Goal: Feedback & Contribution: Contribute content

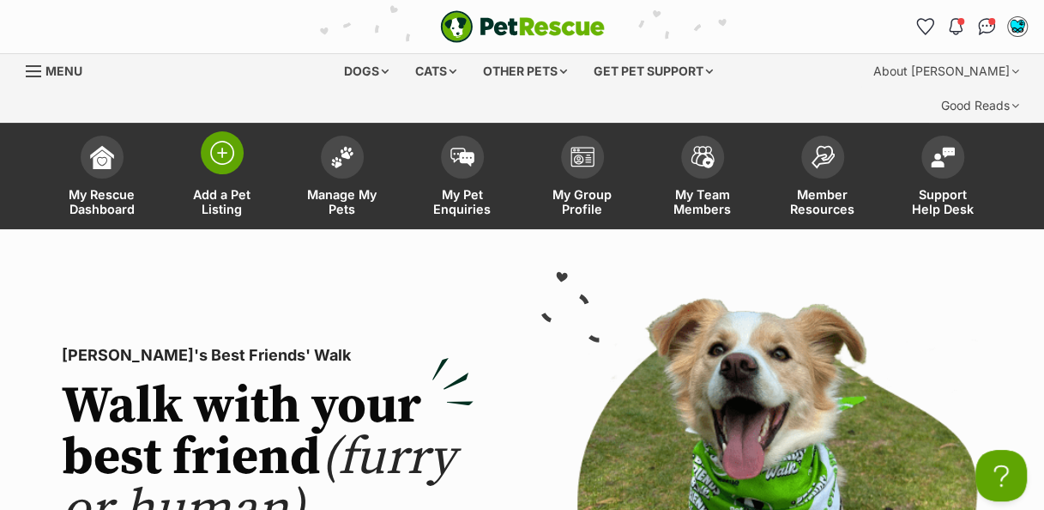
click at [223, 141] on img at bounding box center [222, 153] width 24 height 24
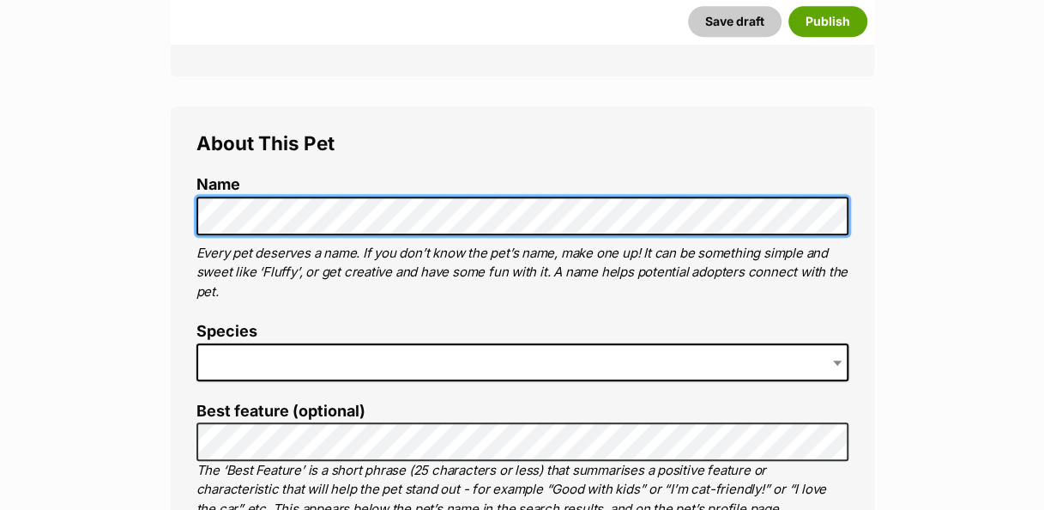
scroll to position [583, 0]
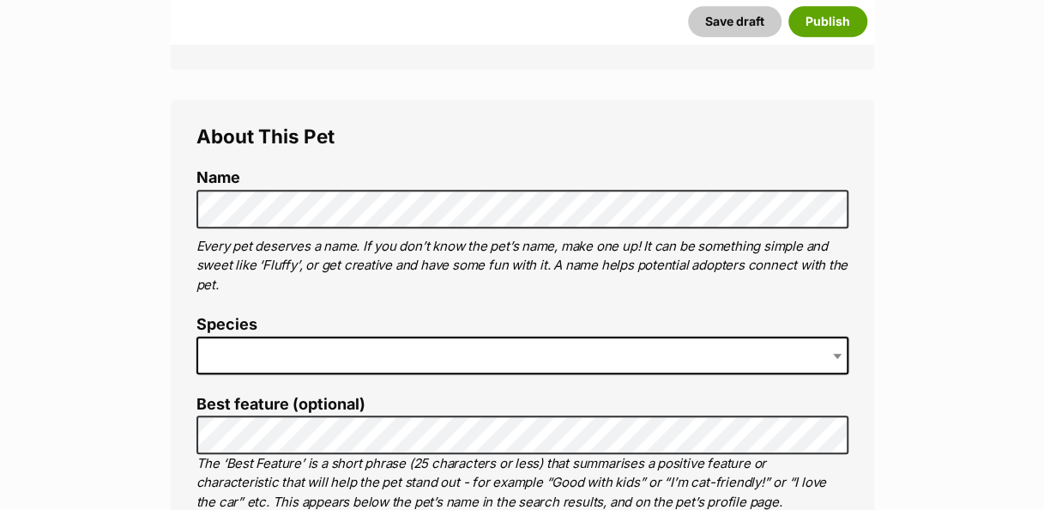
click at [382, 336] on span at bounding box center [522, 355] width 652 height 38
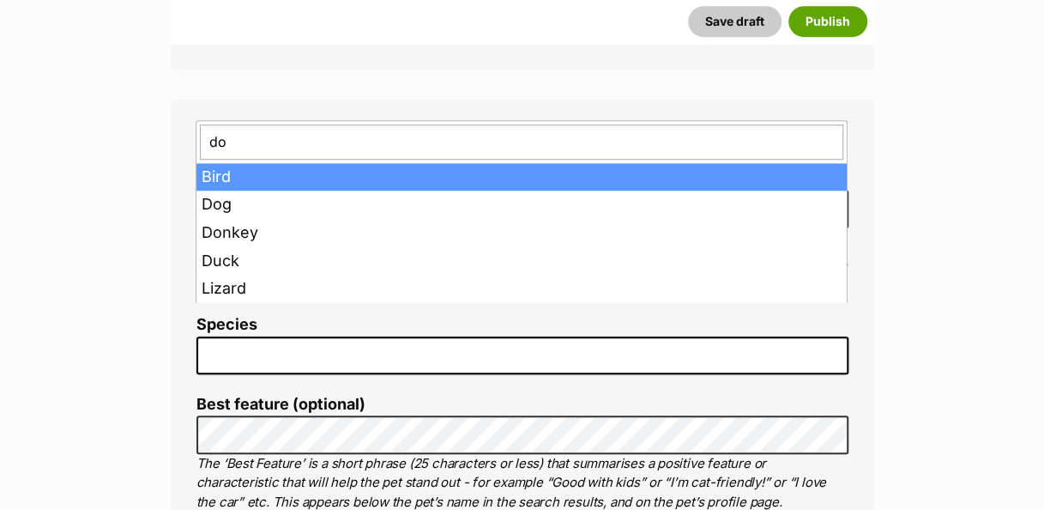
type input "dog"
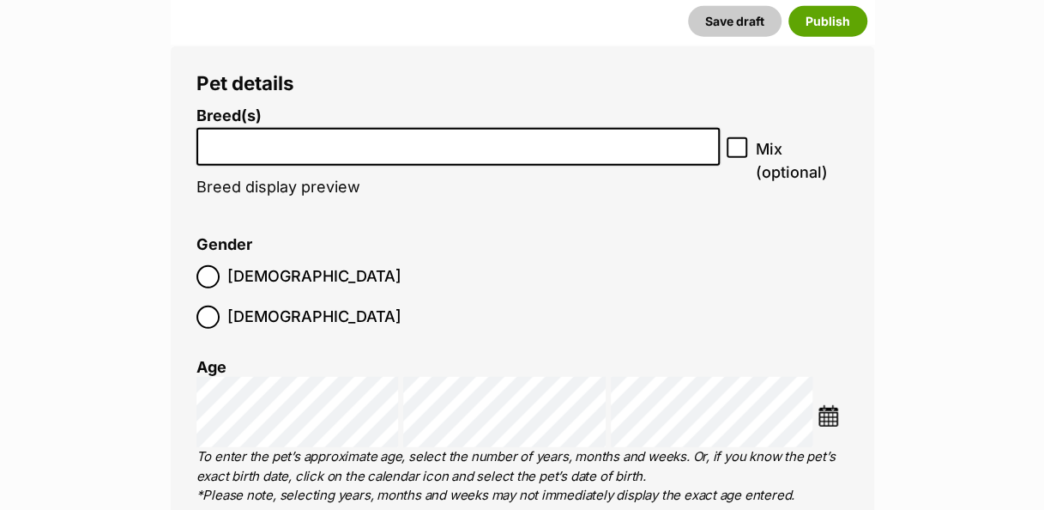
scroll to position [2103, 0]
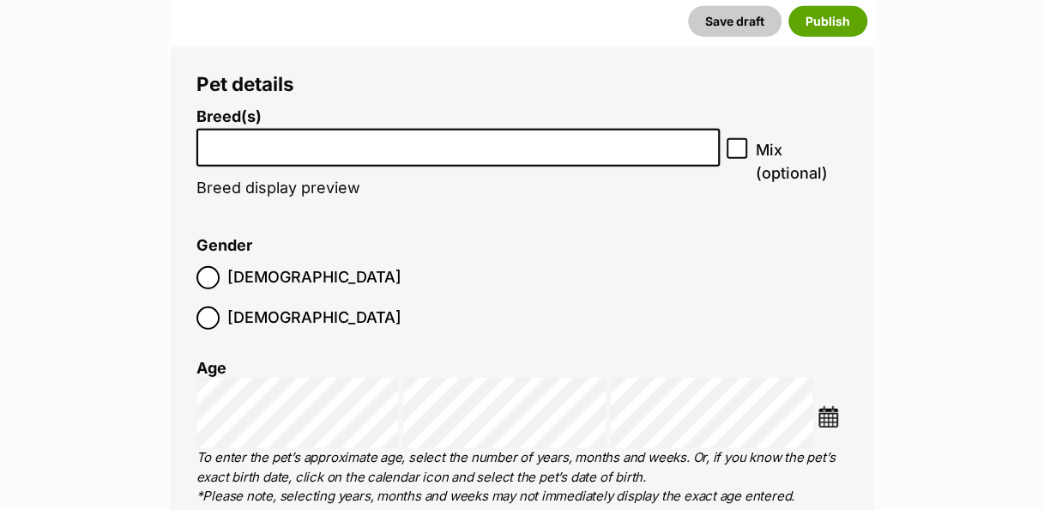
click at [421, 135] on input "search" at bounding box center [458, 144] width 512 height 18
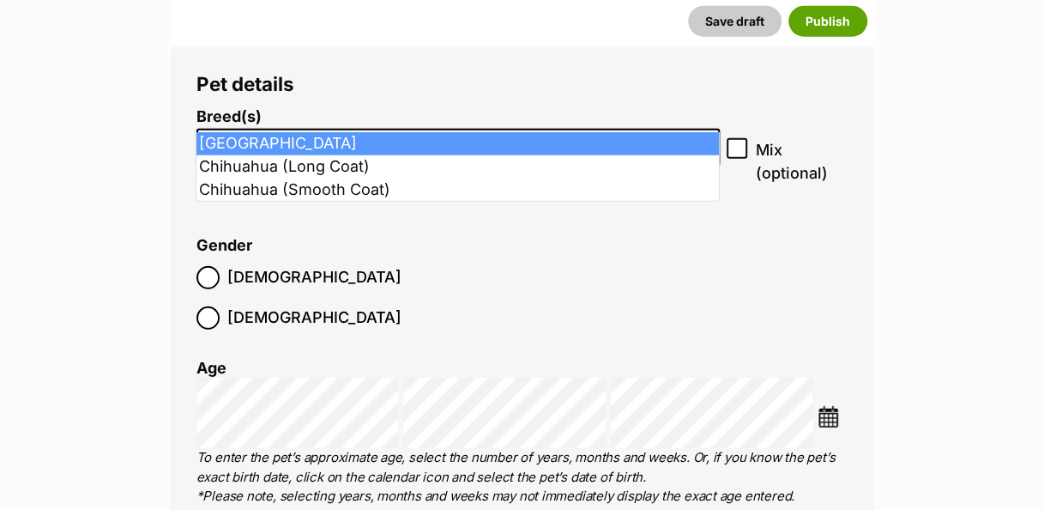
type input "Chihu"
select select "59"
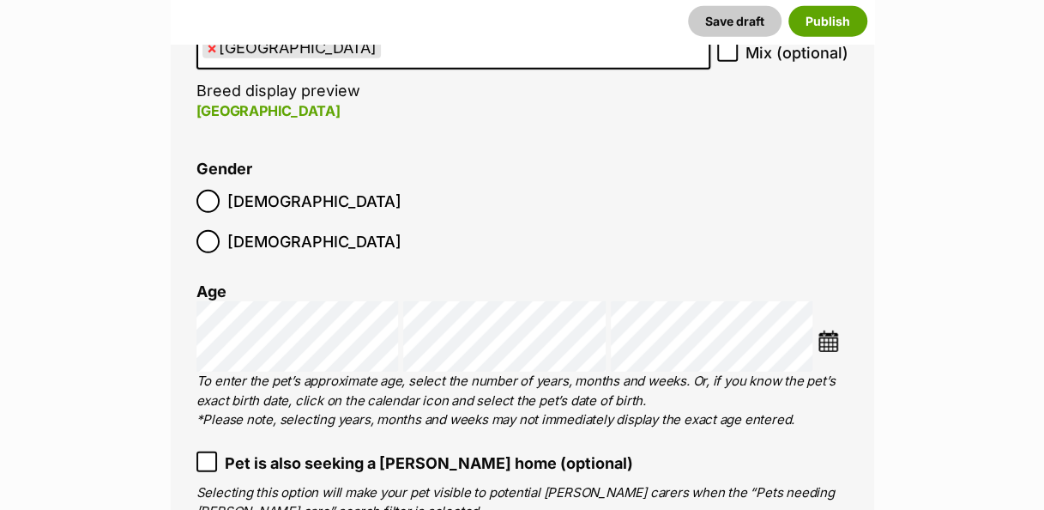
scroll to position [2202, 0]
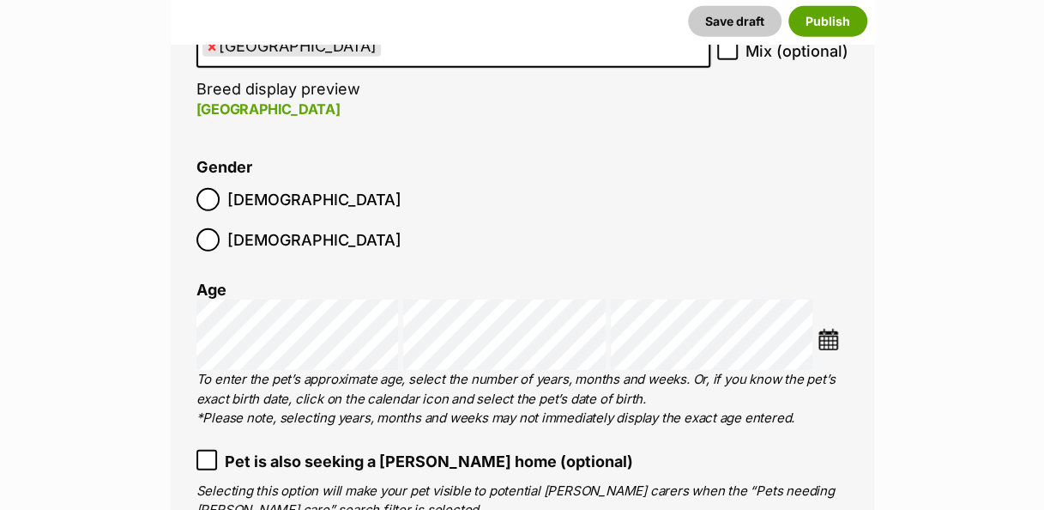
click at [836, 329] on img at bounding box center [828, 339] width 21 height 21
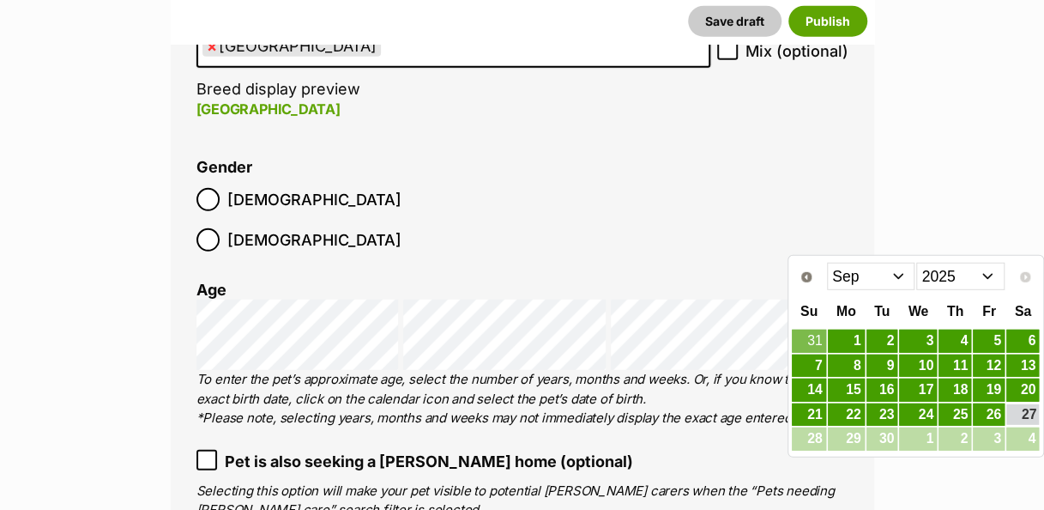
click at [903, 285] on select "Jan Feb Mar Apr May Jun Jul Aug Sep" at bounding box center [871, 276] width 88 height 27
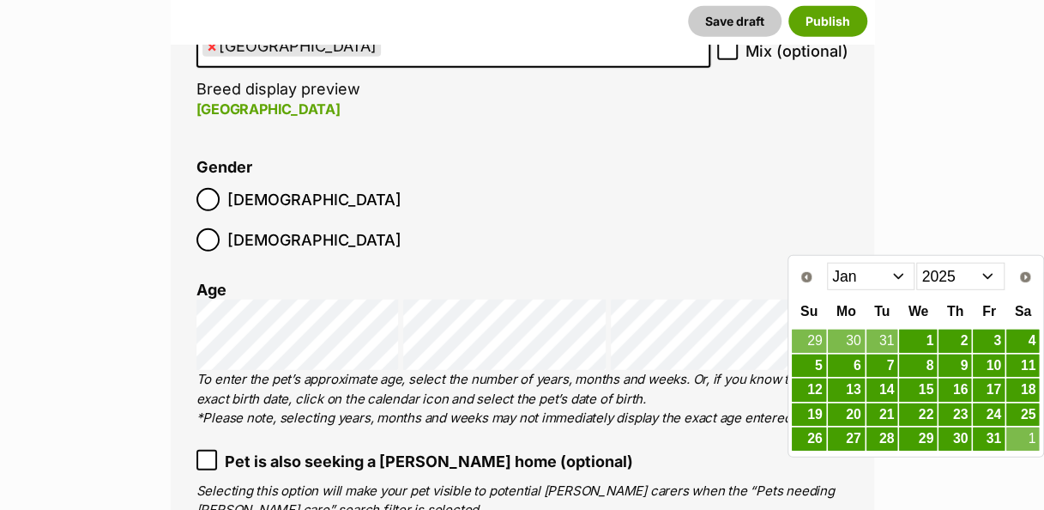
click at [993, 367] on link "10" at bounding box center [989, 365] width 32 height 23
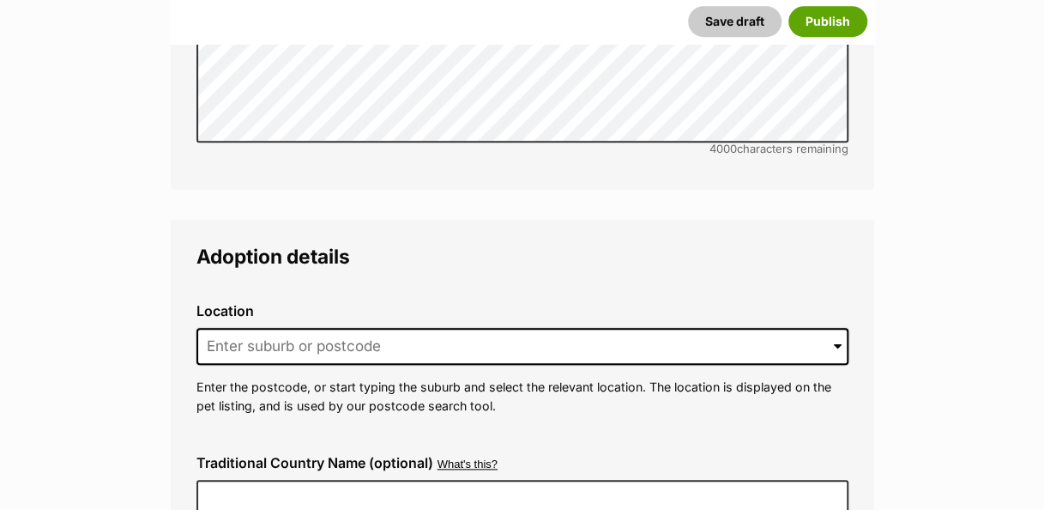
scroll to position [3825, 0]
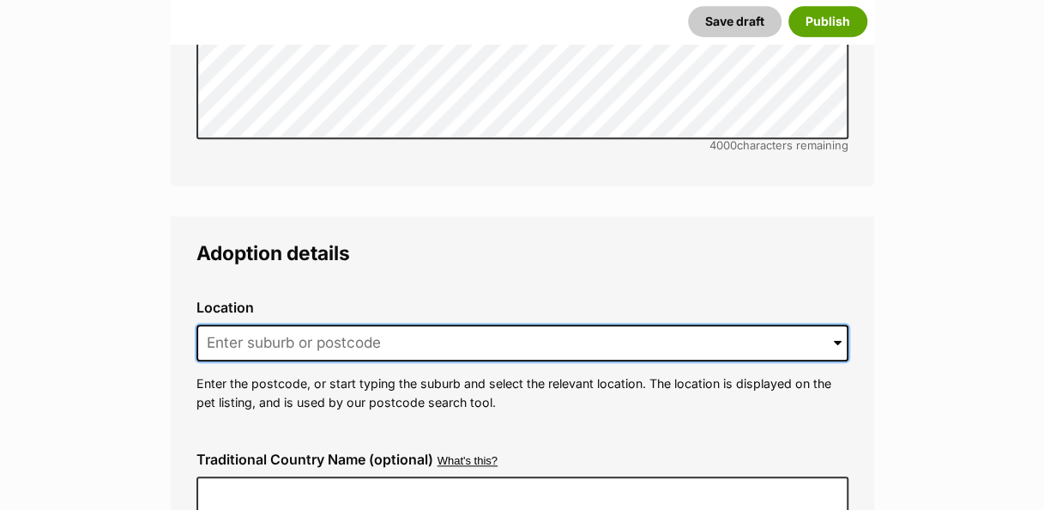
click at [452, 324] on input at bounding box center [522, 343] width 652 height 38
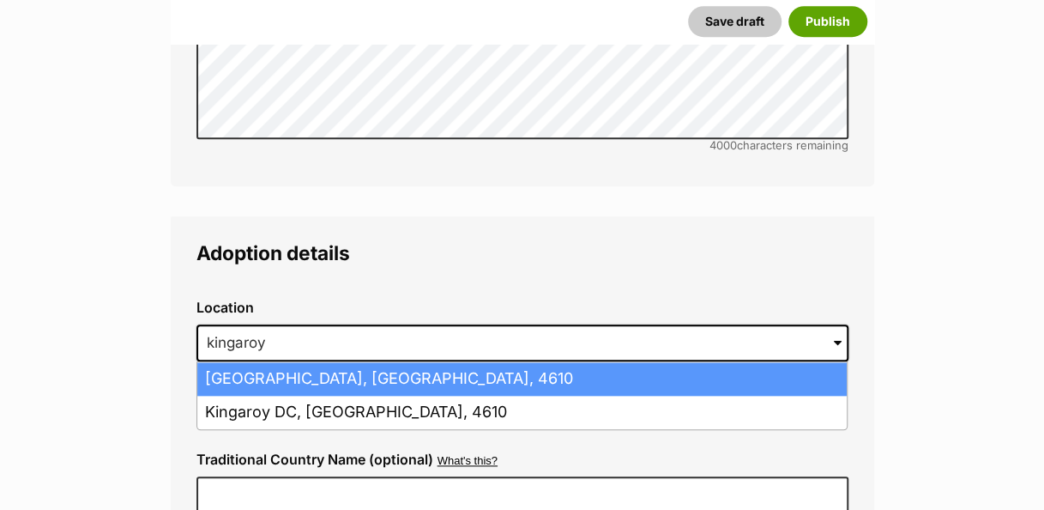
click at [428, 362] on li "Kingaroy, Queensland, 4610" at bounding box center [522, 378] width 650 height 33
type input "Kingaroy, Queensland, 4610"
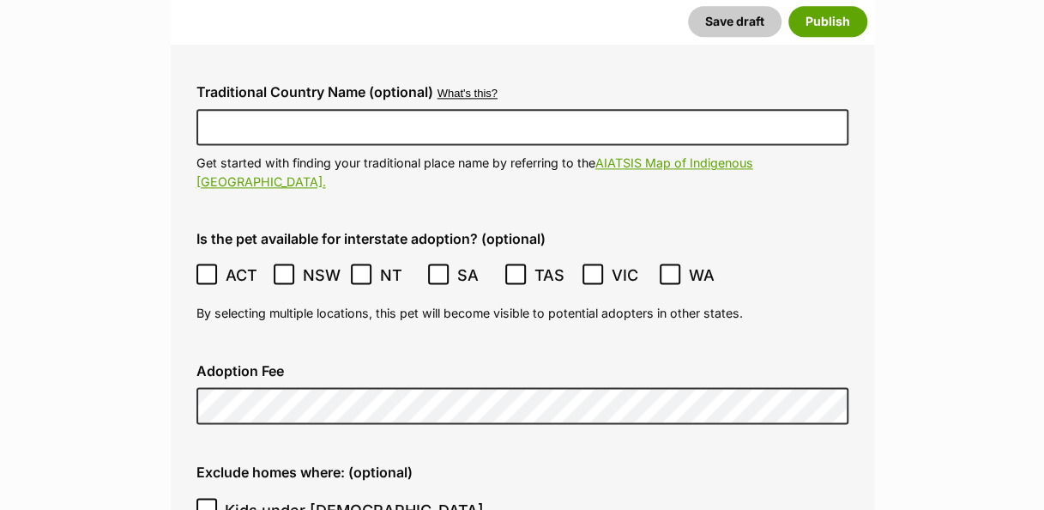
scroll to position [4194, 0]
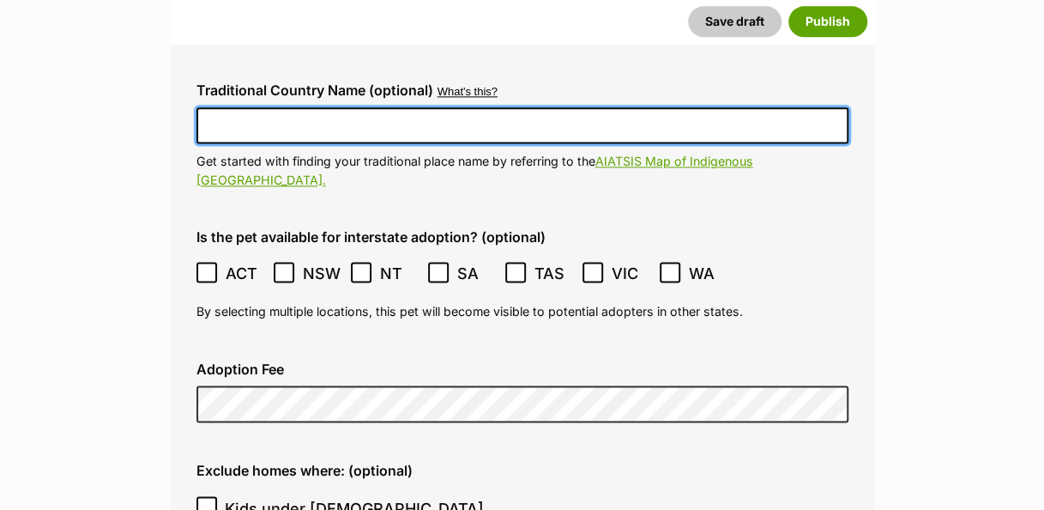
type input "00001329542148"
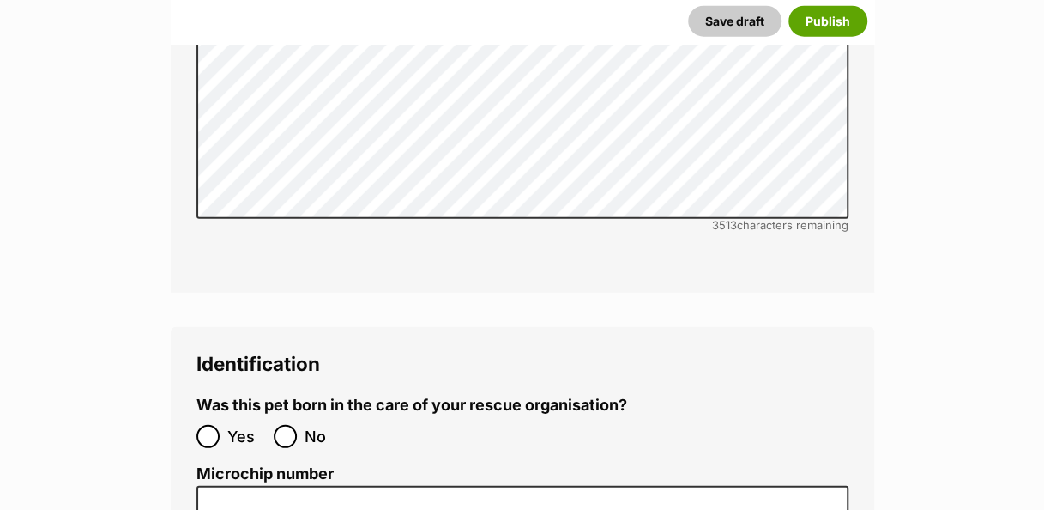
scroll to position [5295, 0]
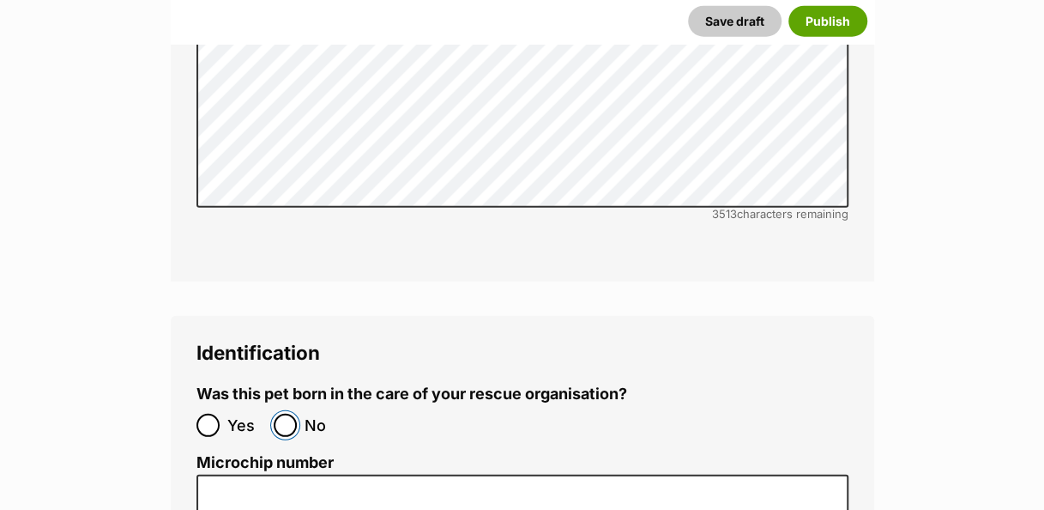
click at [295, 414] on input "No" at bounding box center [285, 425] width 23 height 23
radio input "true"
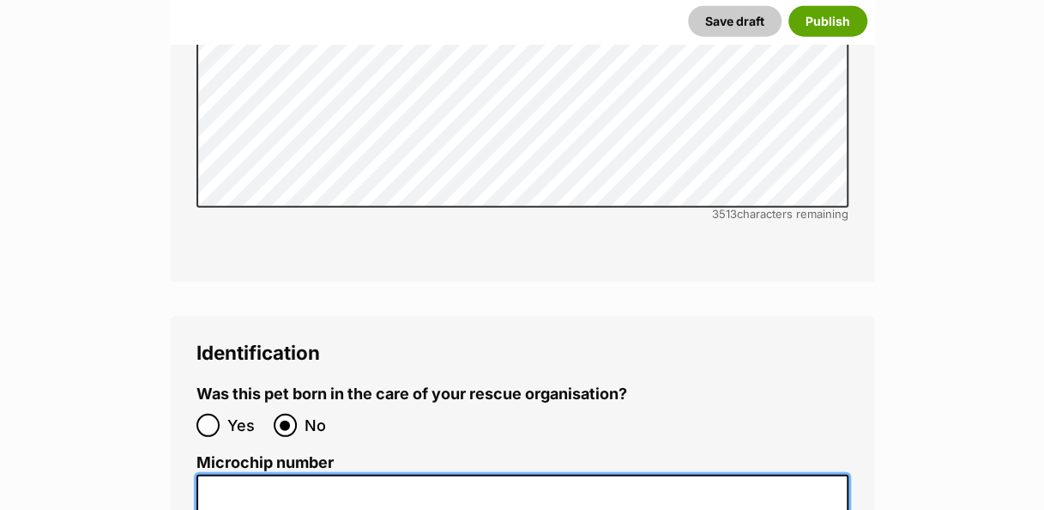
click at [410, 474] on input "Microchip number" at bounding box center [522, 493] width 652 height 39
paste input "956000017509621"
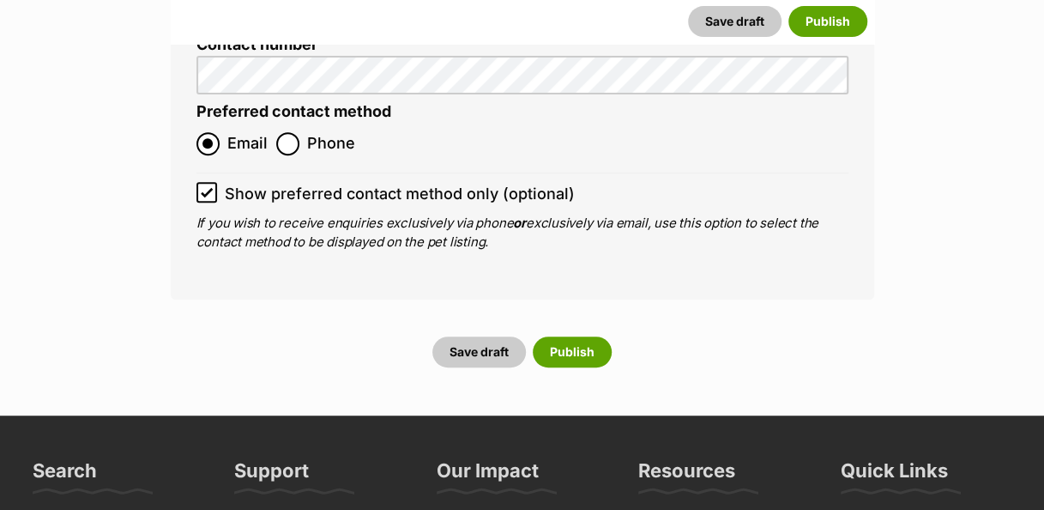
scroll to position [6547, 0]
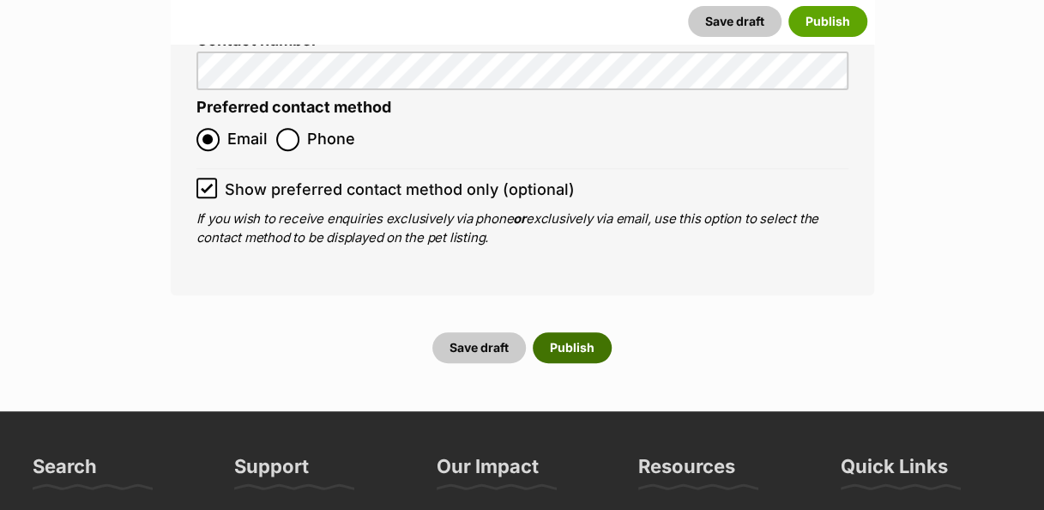
type input "956000017509621"
click at [592, 332] on button "Publish" at bounding box center [572, 347] width 79 height 31
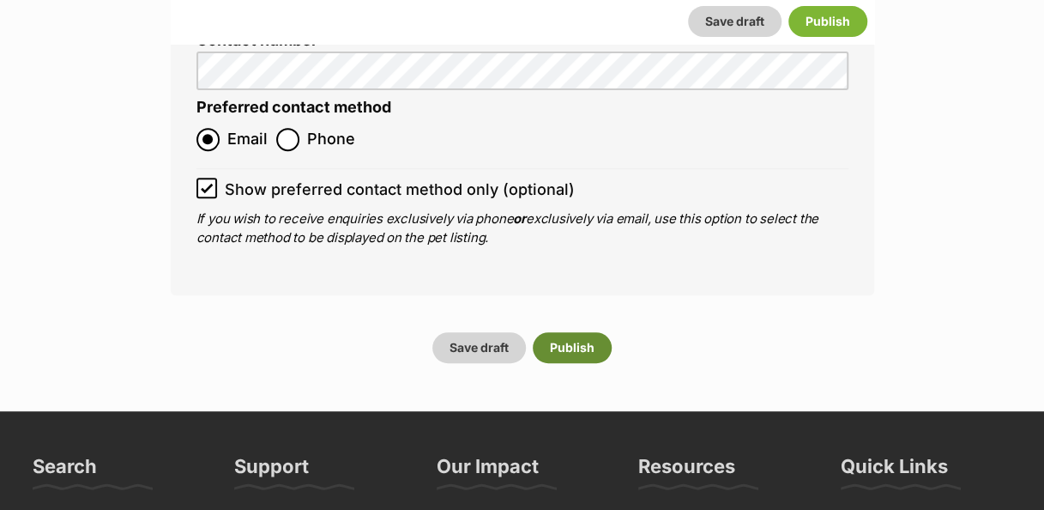
scroll to position [0, 0]
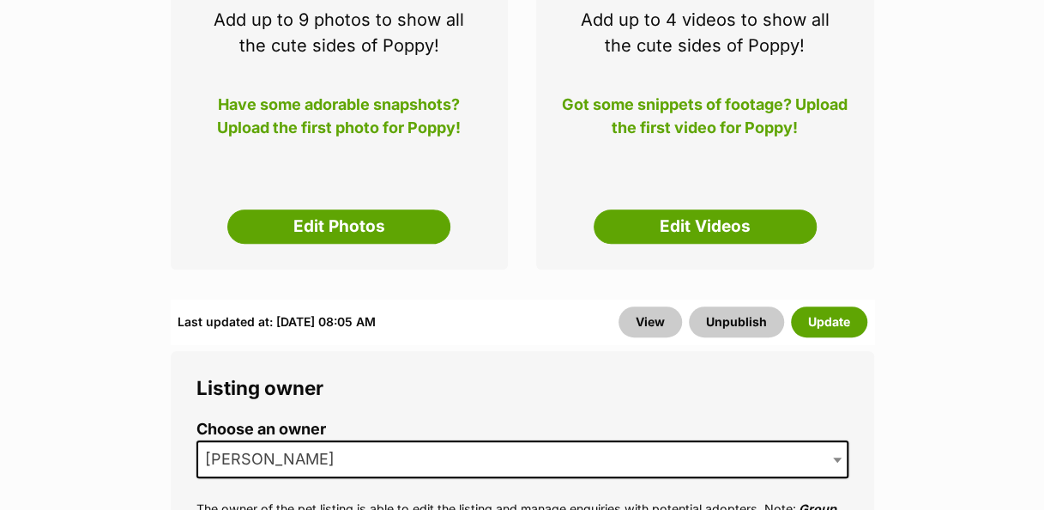
scroll to position [390, 0]
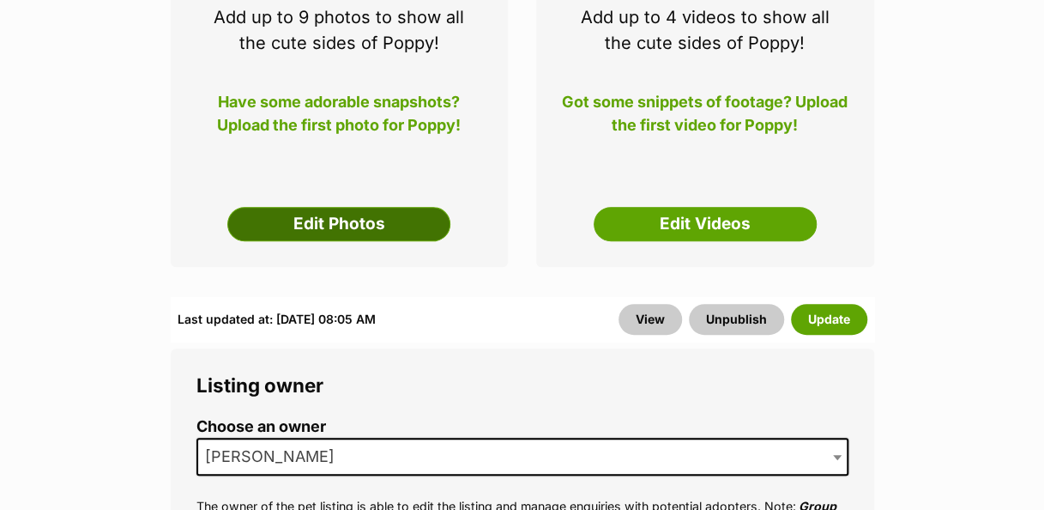
click at [407, 207] on link "Edit Photos" at bounding box center [338, 224] width 223 height 34
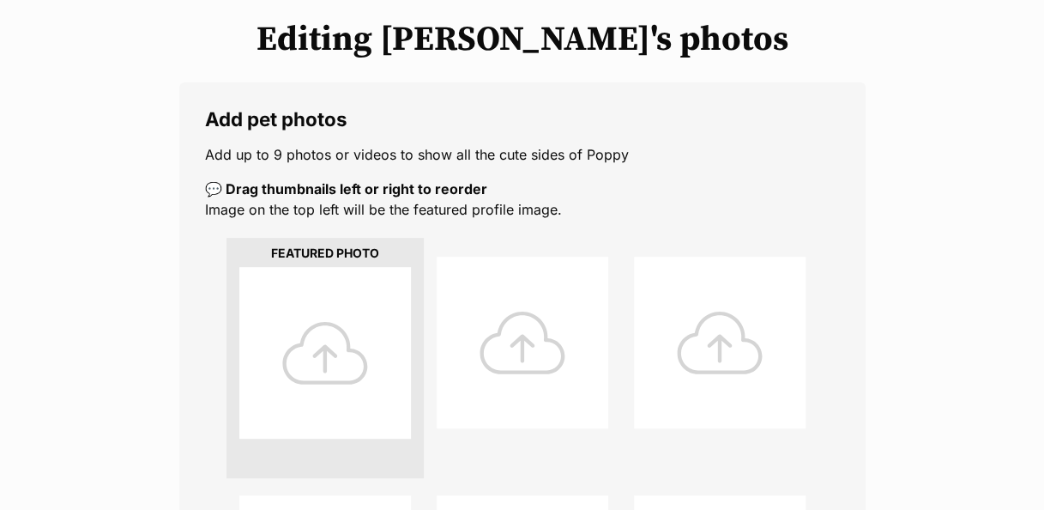
scroll to position [245, 0]
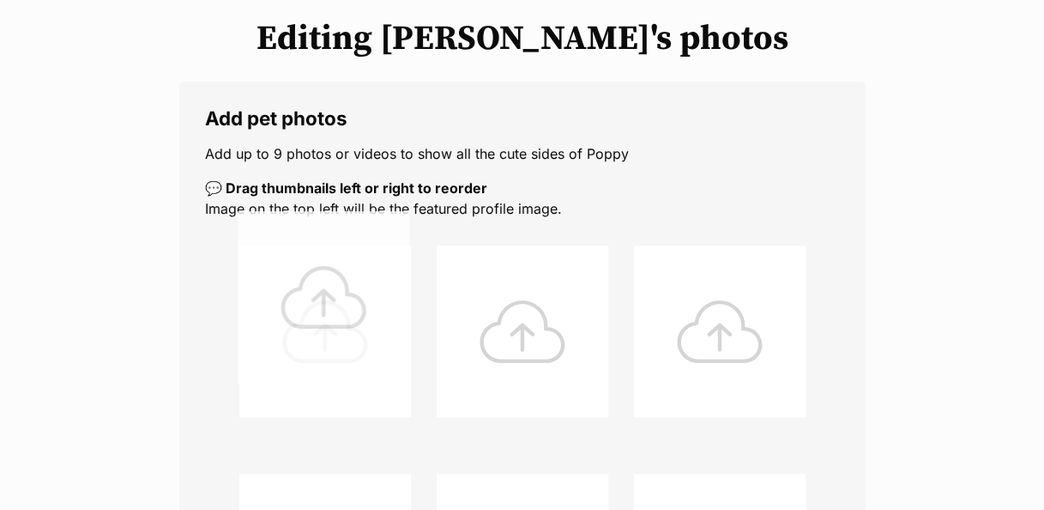
click at [322, 308] on div at bounding box center [325, 331] width 172 height 172
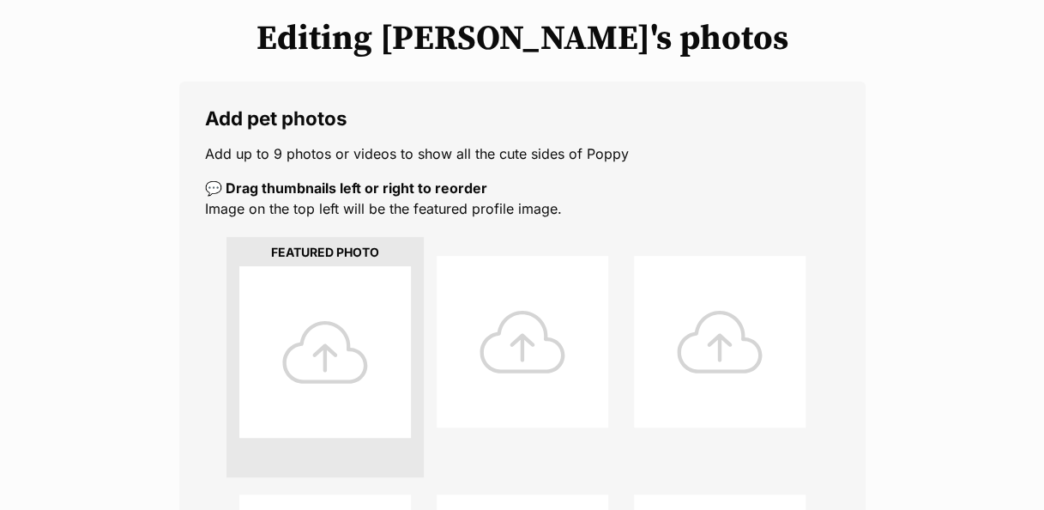
click at [369, 330] on div at bounding box center [325, 352] width 172 height 172
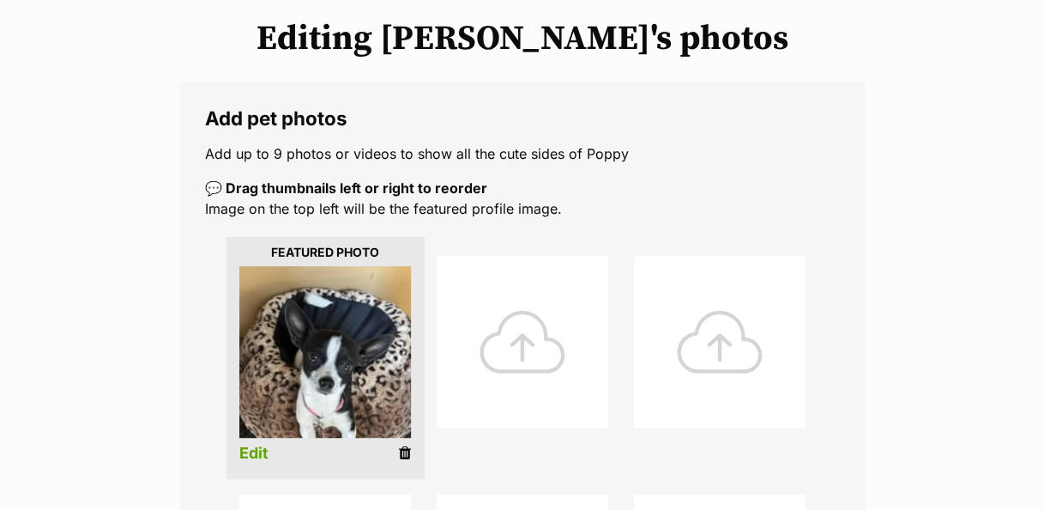
click at [269, 418] on li "Edit" at bounding box center [325, 357] width 197 height 241
click at [249, 444] on link "Edit" at bounding box center [253, 453] width 29 height 18
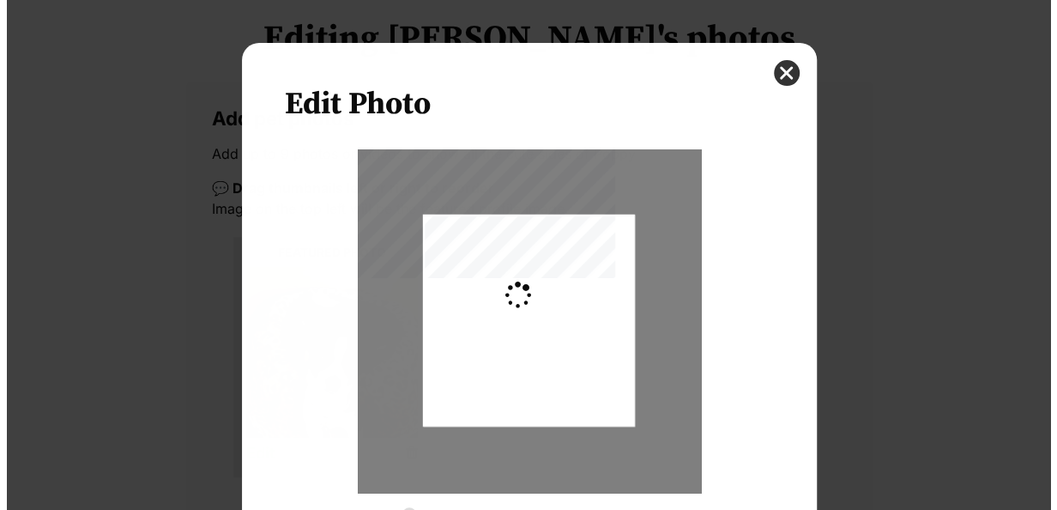
scroll to position [0, 0]
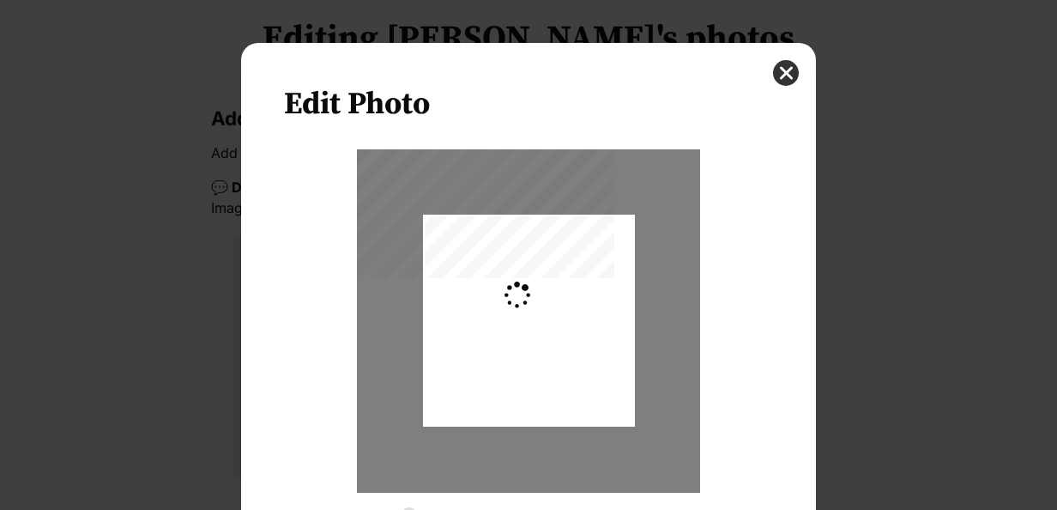
type input "0.2744"
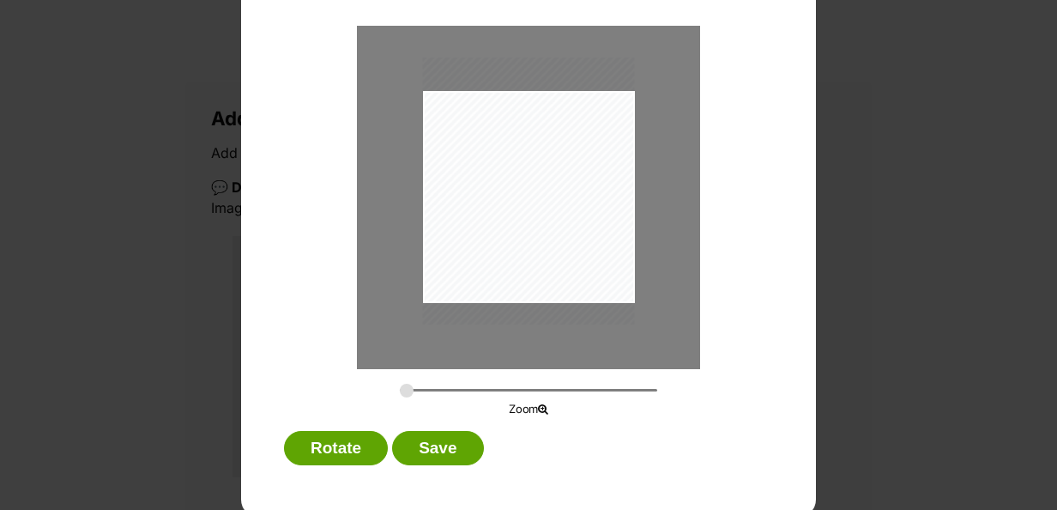
scroll to position [129, 0]
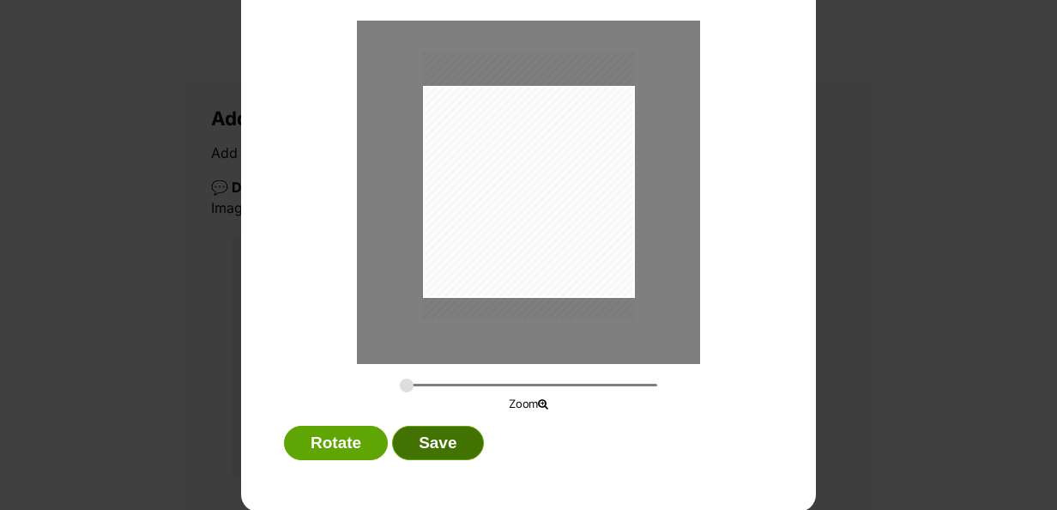
click at [423, 440] on button "Save" at bounding box center [437, 443] width 91 height 34
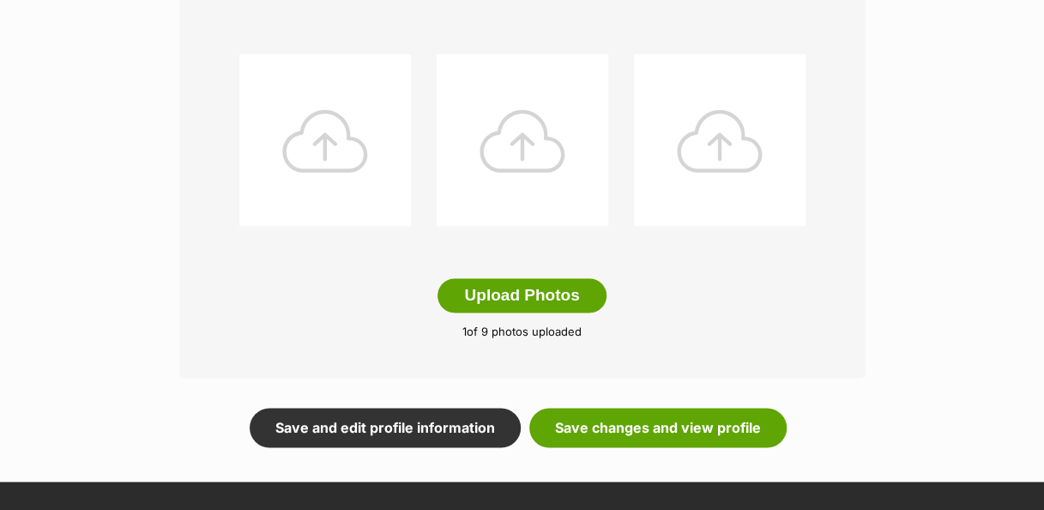
scroll to position [915, 0]
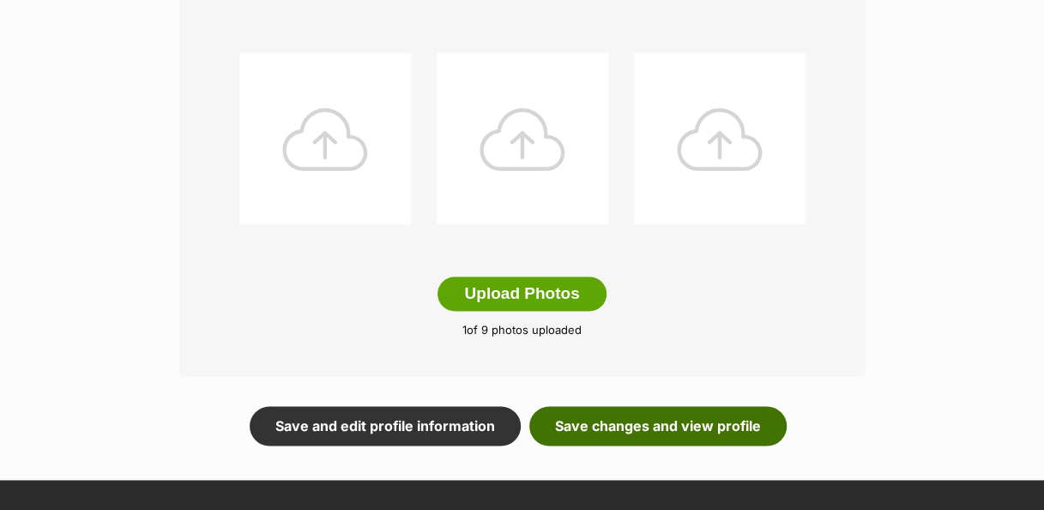
click at [733, 406] on link "Save changes and view profile" at bounding box center [657, 425] width 257 height 39
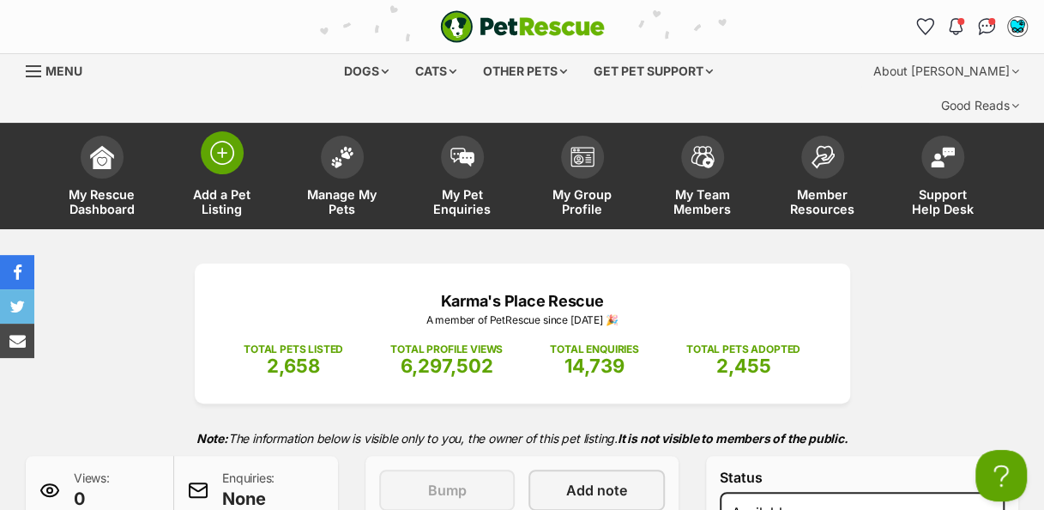
click at [220, 141] on img at bounding box center [222, 153] width 24 height 24
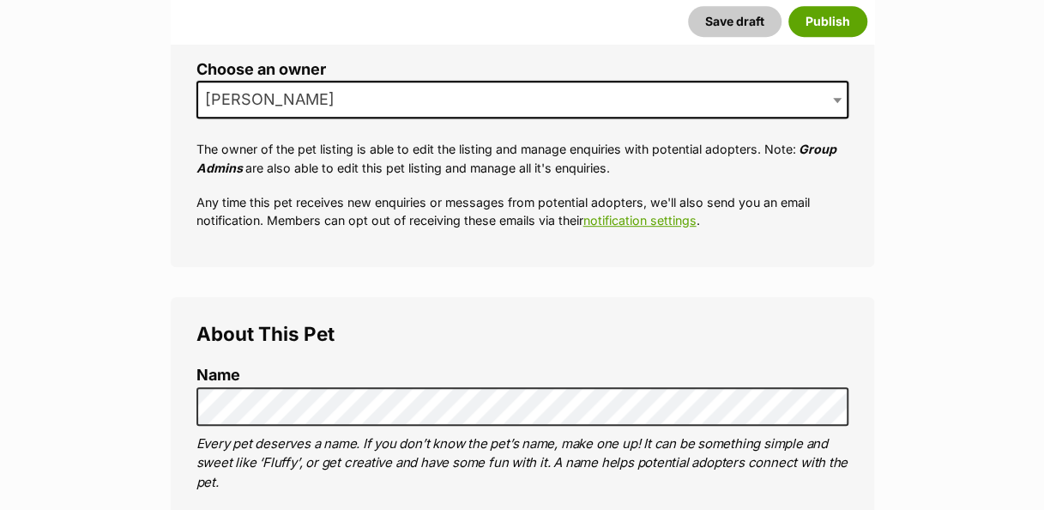
scroll to position [498, 0]
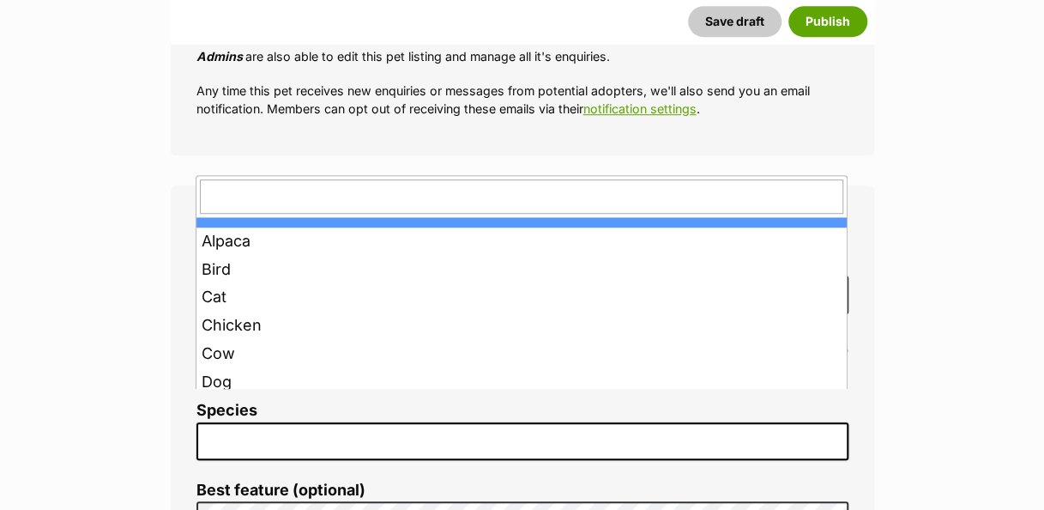
click at [441, 422] on span at bounding box center [522, 441] width 652 height 38
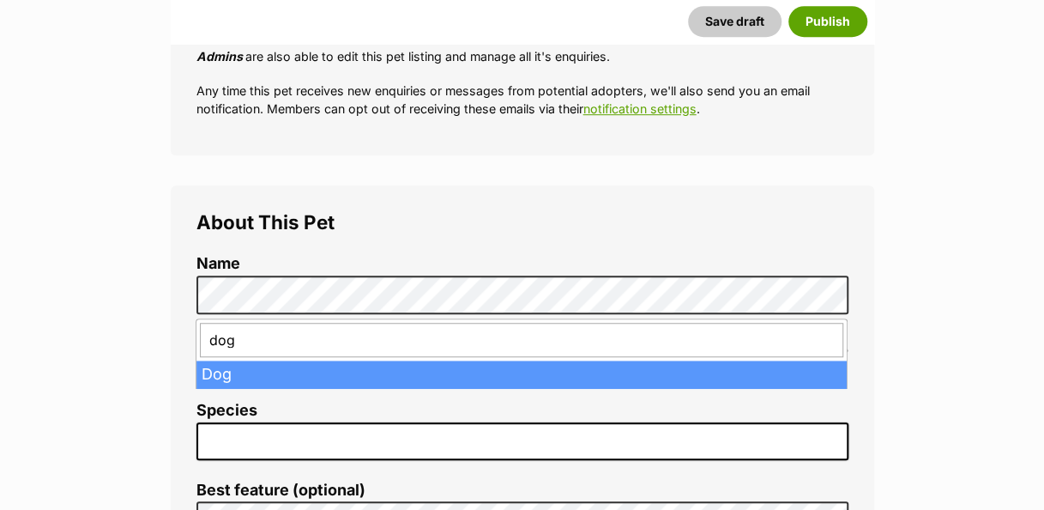
type input "dog"
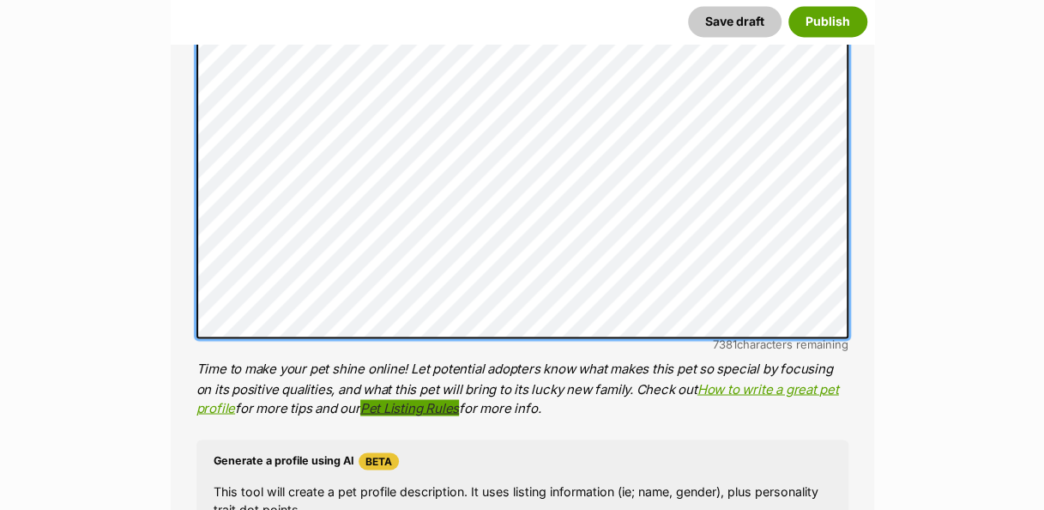
scroll to position [1170, 0]
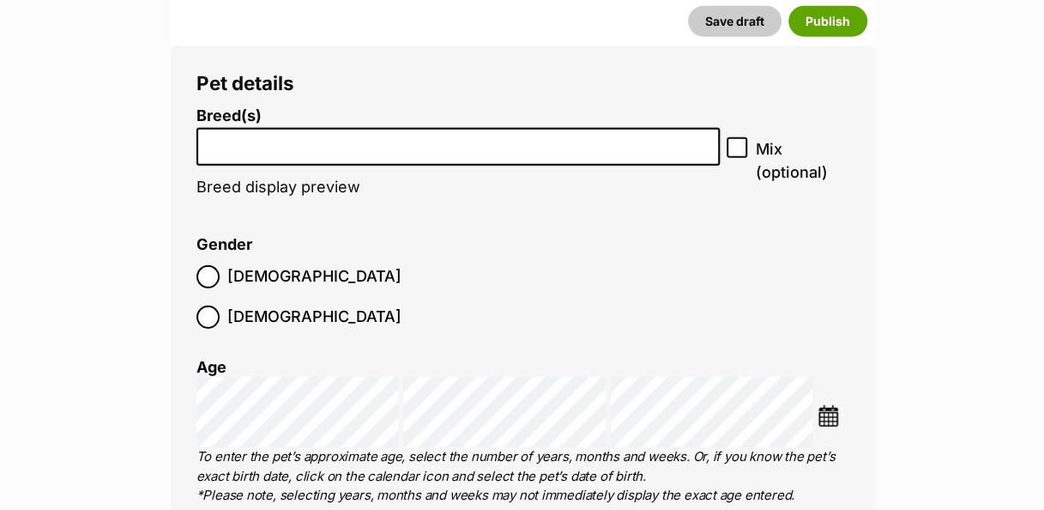
scroll to position [2103, 0]
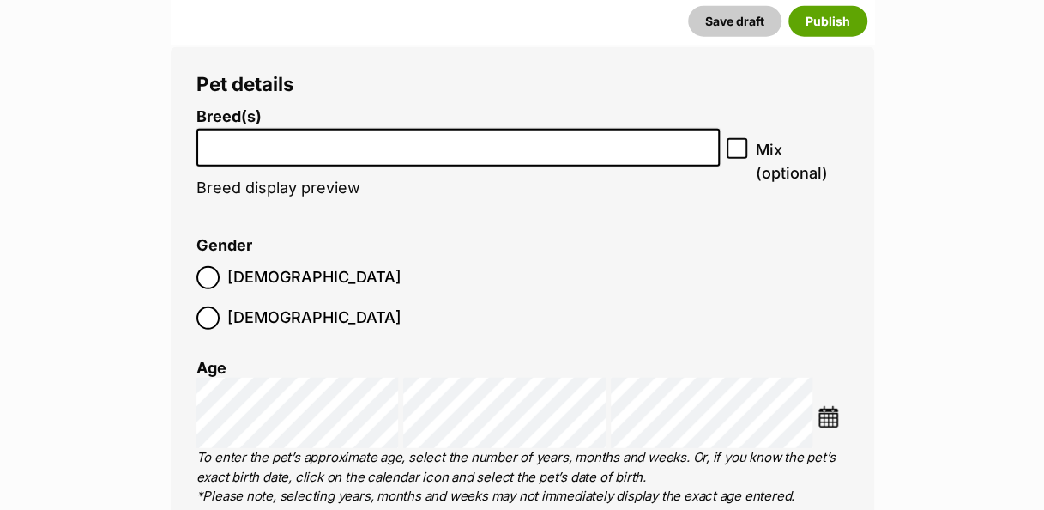
click at [445, 135] on input "search" at bounding box center [458, 144] width 512 height 18
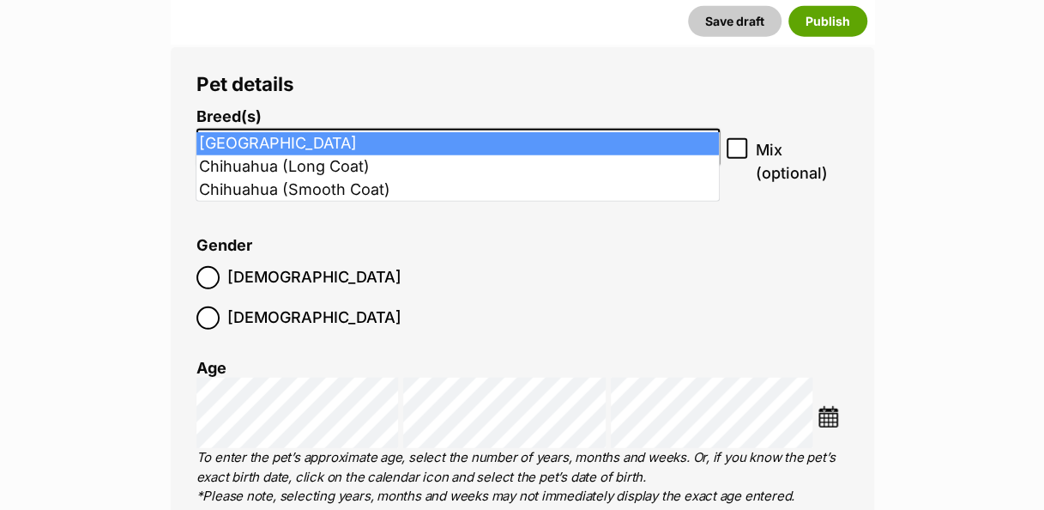
type input "Chih"
select select "59"
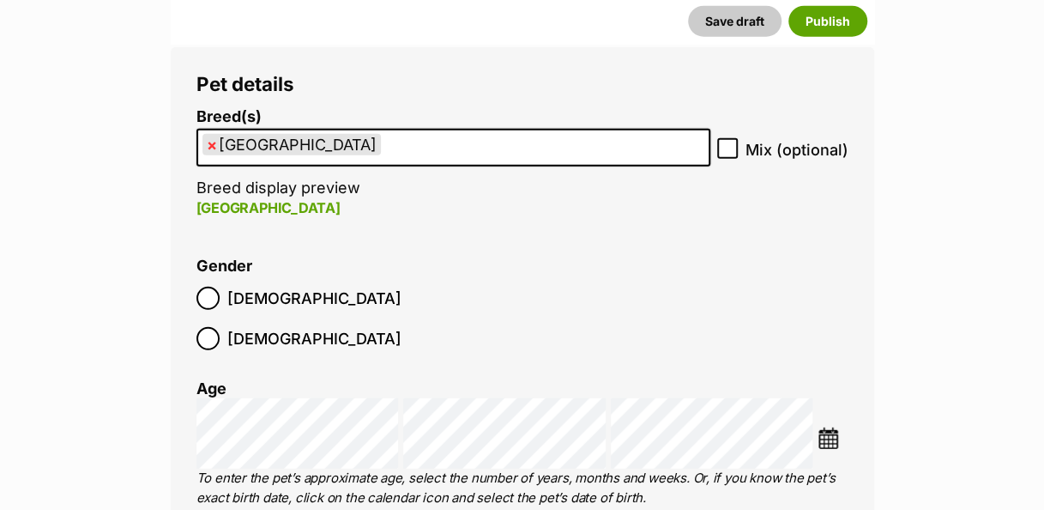
click at [731, 142] on icon at bounding box center [728, 148] width 12 height 12
click at [731, 138] on input "Mix (optional)" at bounding box center [727, 148] width 21 height 21
checkbox input "true"
click at [837, 427] on img at bounding box center [828, 437] width 21 height 21
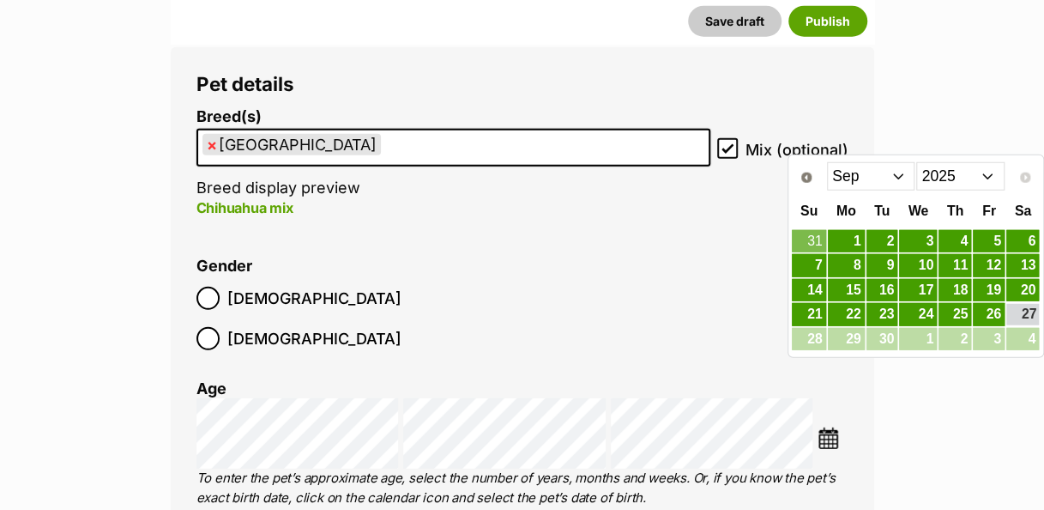
click at [999, 172] on select "2015 2016 2017 2018 2019 2020 2021 2022 2023 2024 2025" at bounding box center [960, 175] width 88 height 27
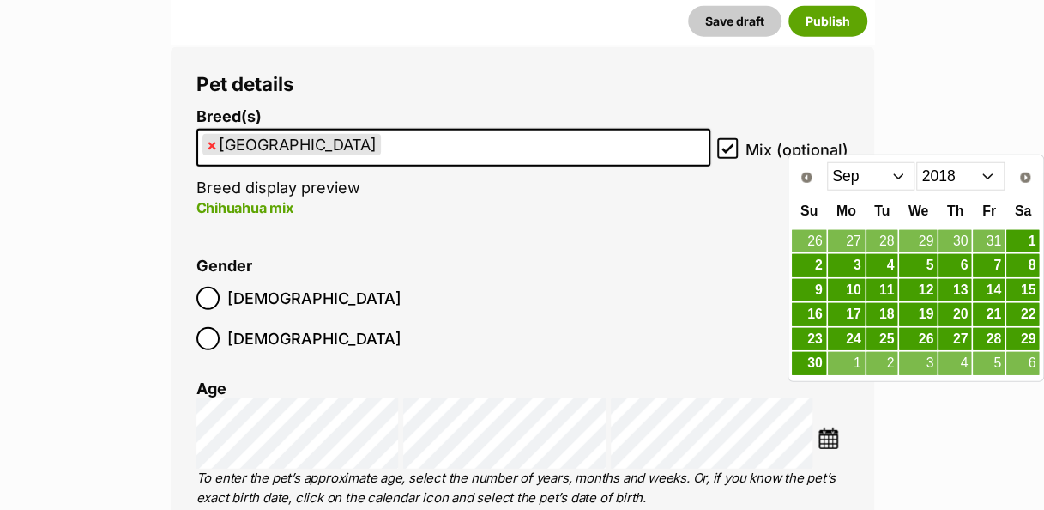
click at [902, 175] on select "Jan Feb Mar Apr May Jun Jul Aug Sep Oct Nov Dec" at bounding box center [871, 175] width 88 height 27
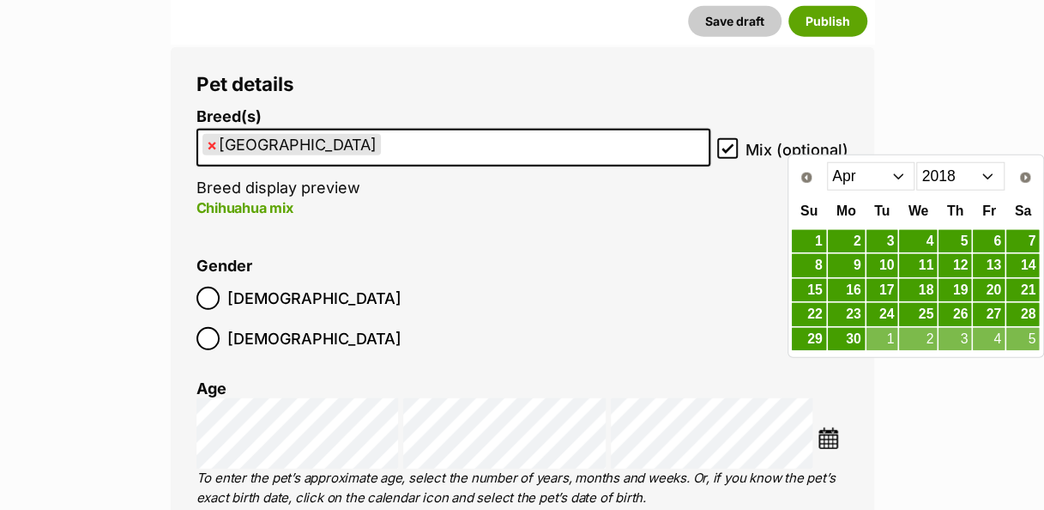
click at [859, 341] on link "30" at bounding box center [846, 339] width 37 height 23
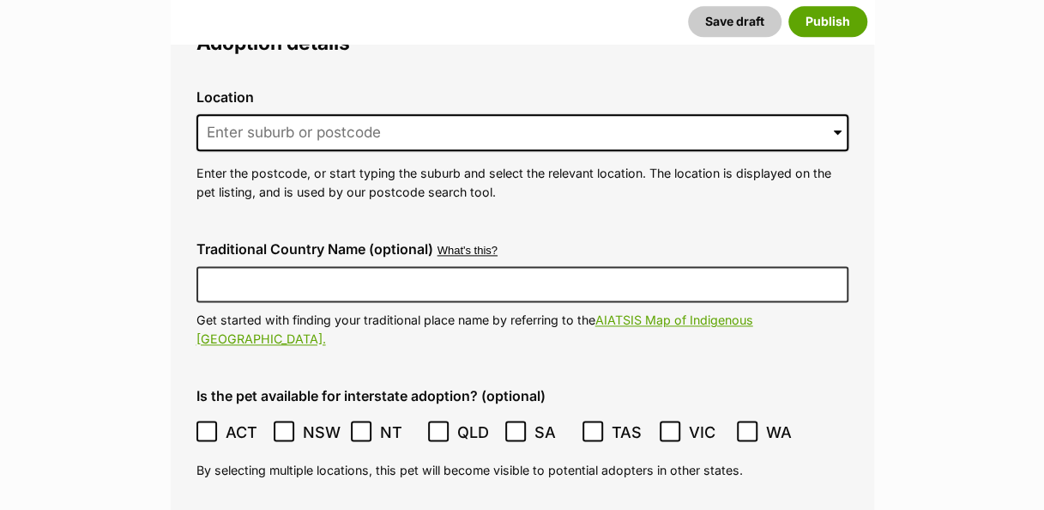
scroll to position [4123, 0]
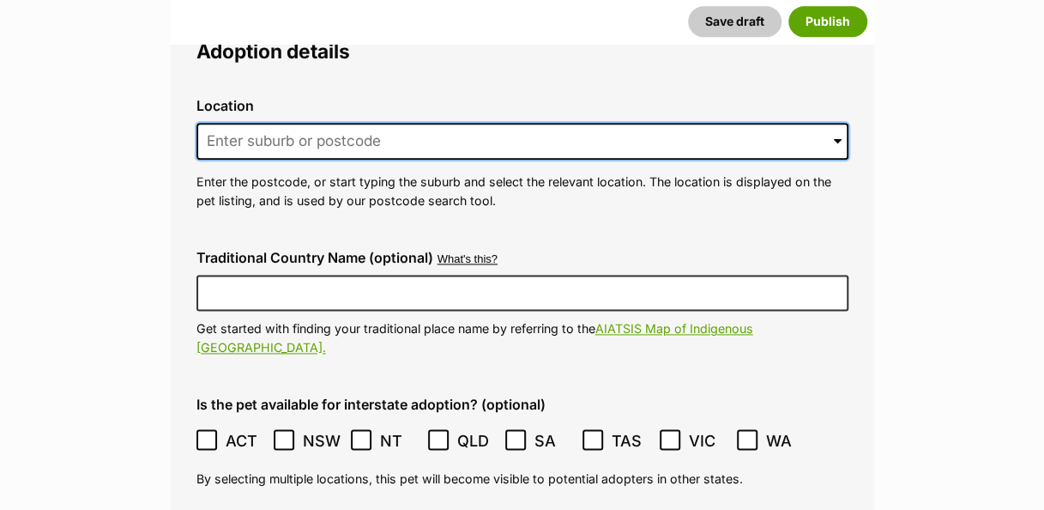
click at [499, 123] on input at bounding box center [522, 142] width 652 height 38
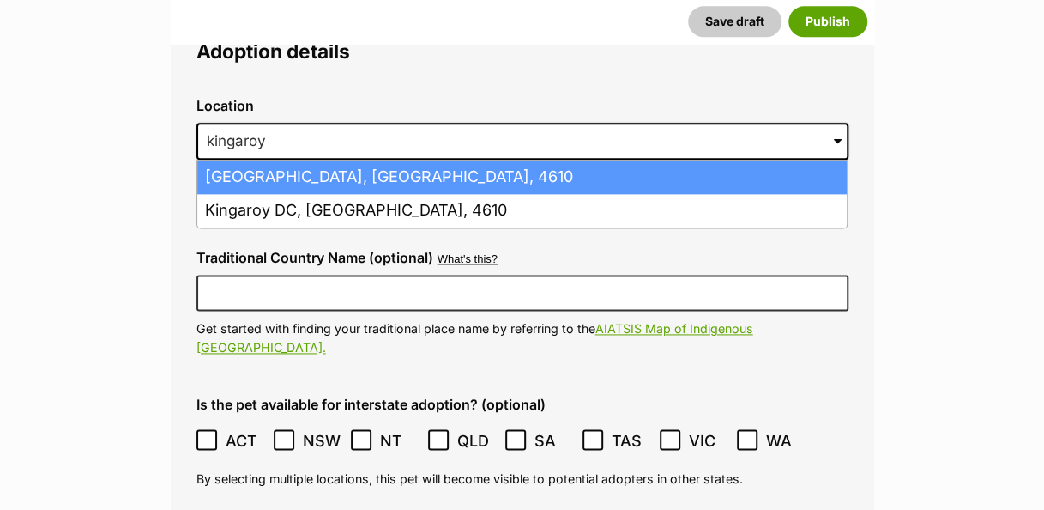
click at [277, 160] on li "Kingaroy, Queensland, 4610" at bounding box center [522, 176] width 650 height 33
type input "Kingaroy, Queensland, 4610"
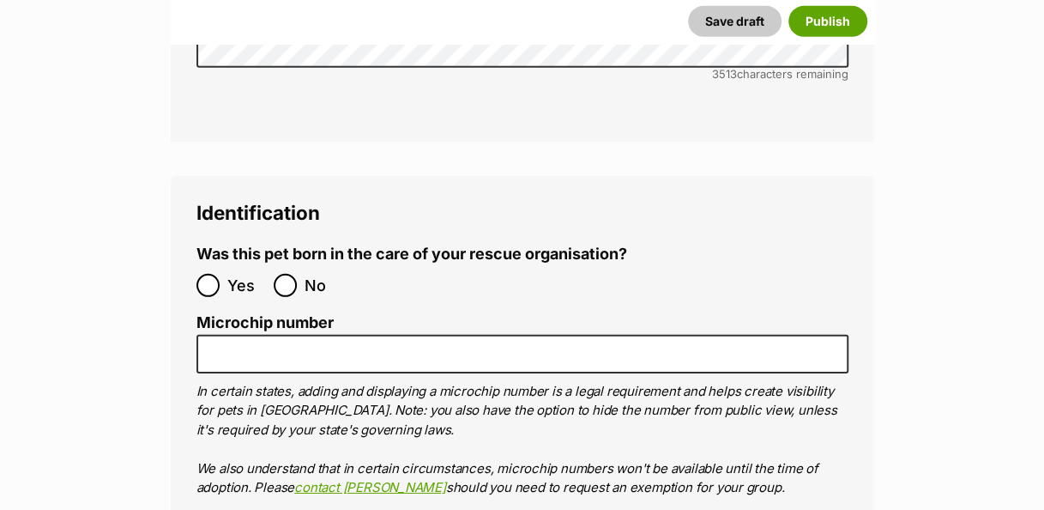
scroll to position [5533, 0]
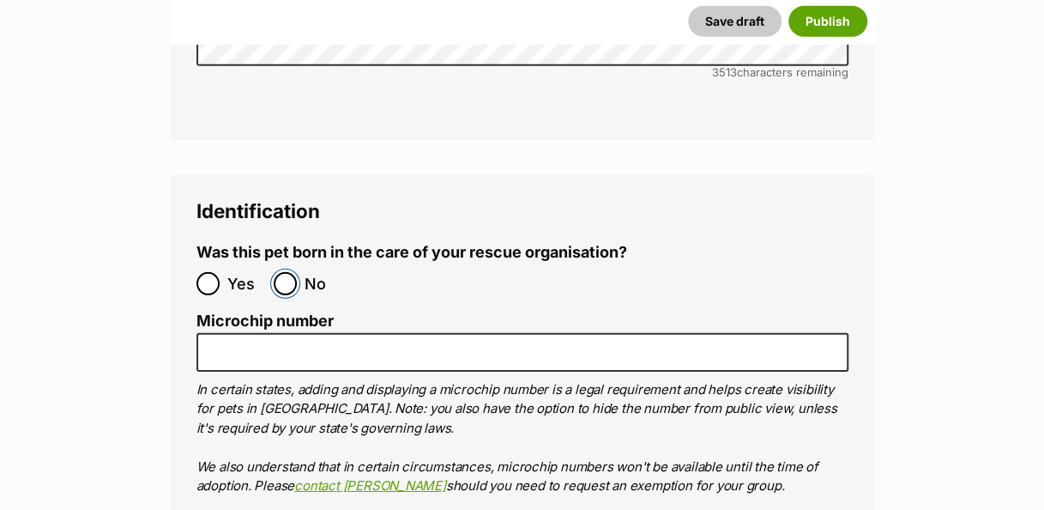
click at [288, 272] on input "No" at bounding box center [285, 283] width 23 height 23
radio input "true"
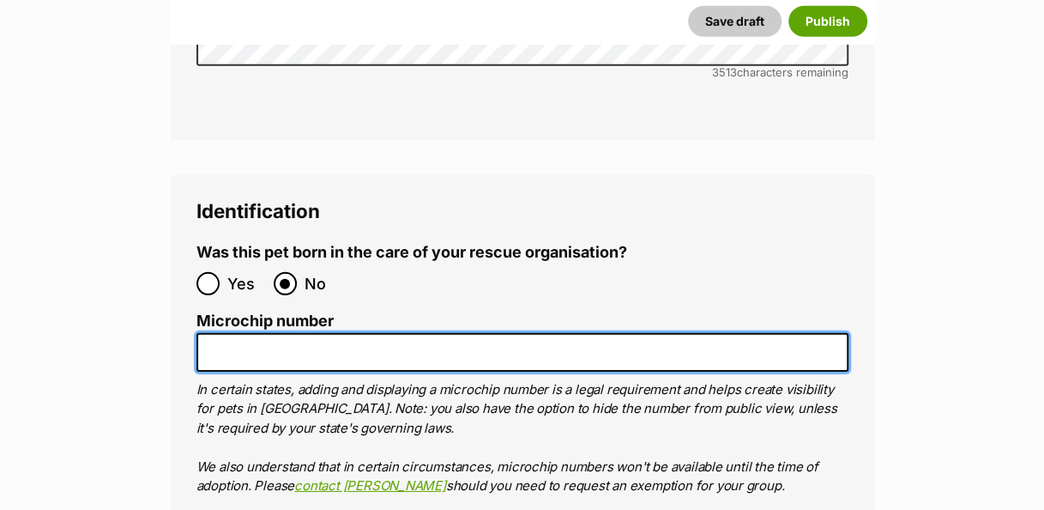
click at [382, 333] on input "Microchip number" at bounding box center [522, 352] width 652 height 39
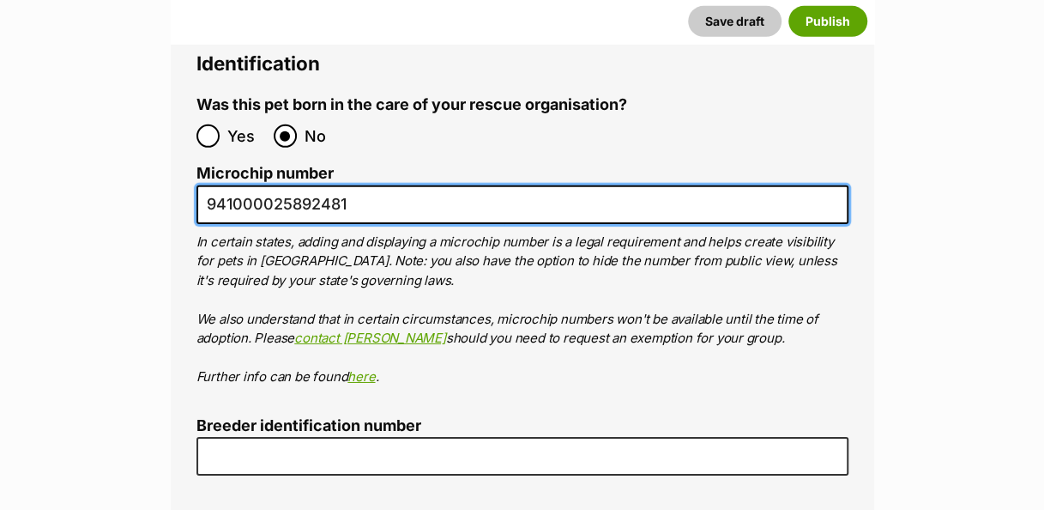
scroll to position [5680, 0]
type input "941000025892481"
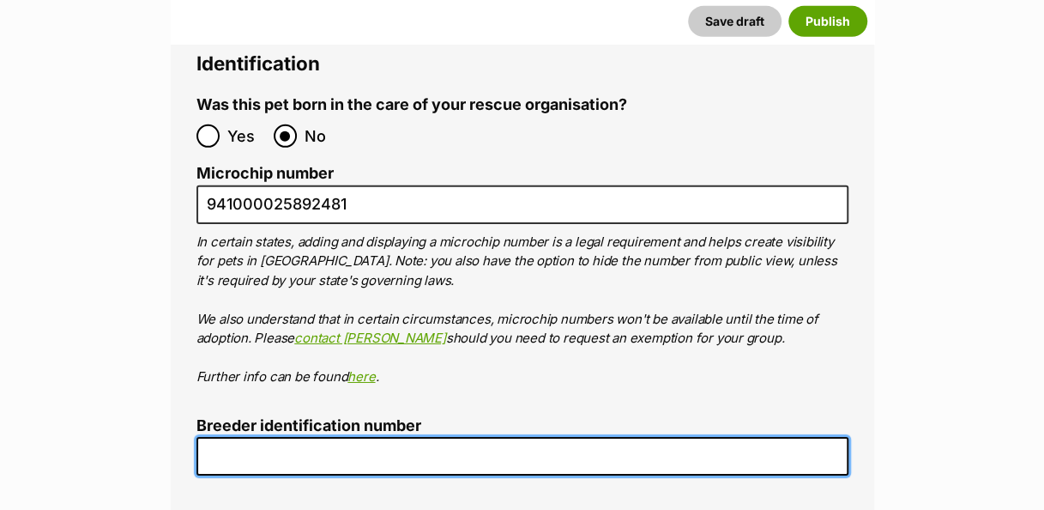
click at [305, 437] on input "Breeder identification number" at bounding box center [522, 456] width 652 height 39
type input "00001329542148"
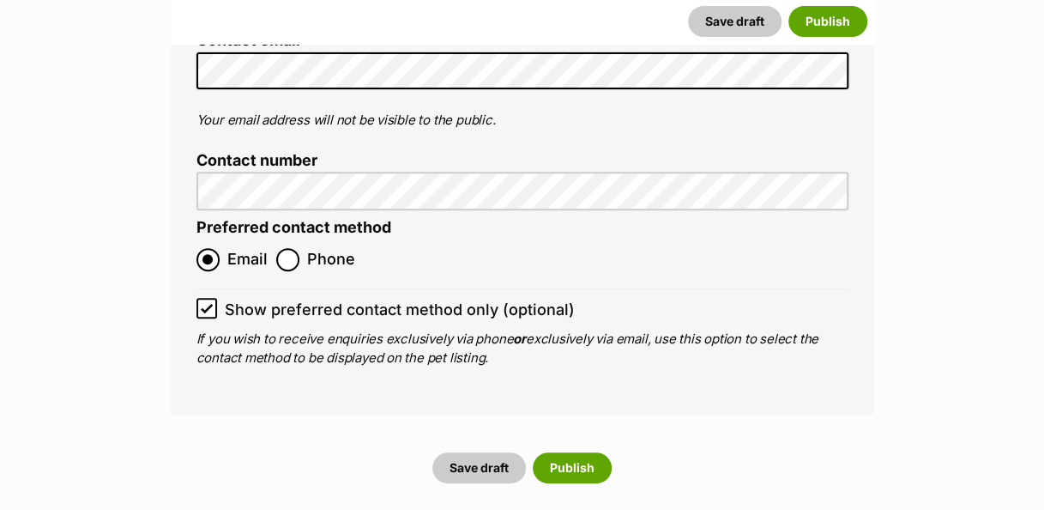
scroll to position [6512, 0]
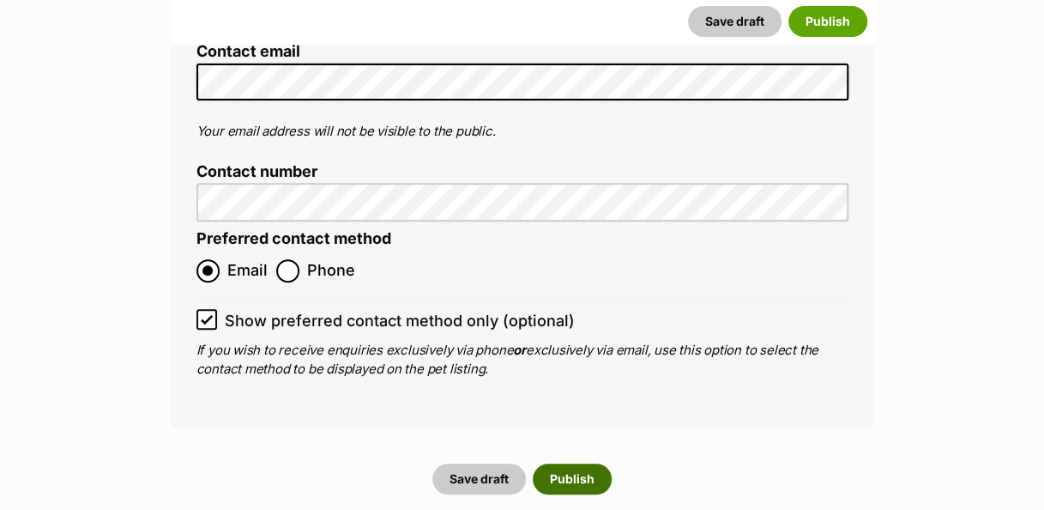
click at [578, 463] on button "Publish" at bounding box center [572, 478] width 79 height 31
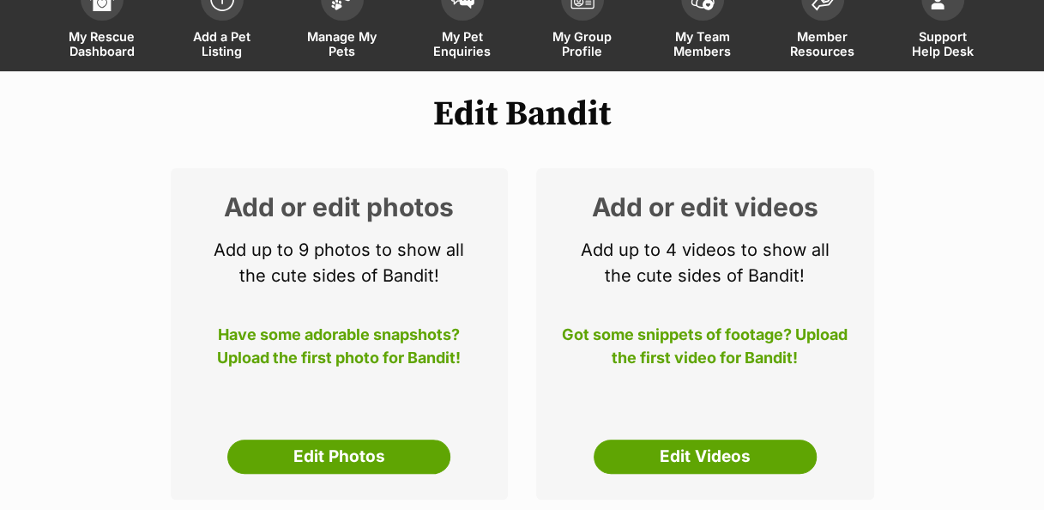
scroll to position [165, 0]
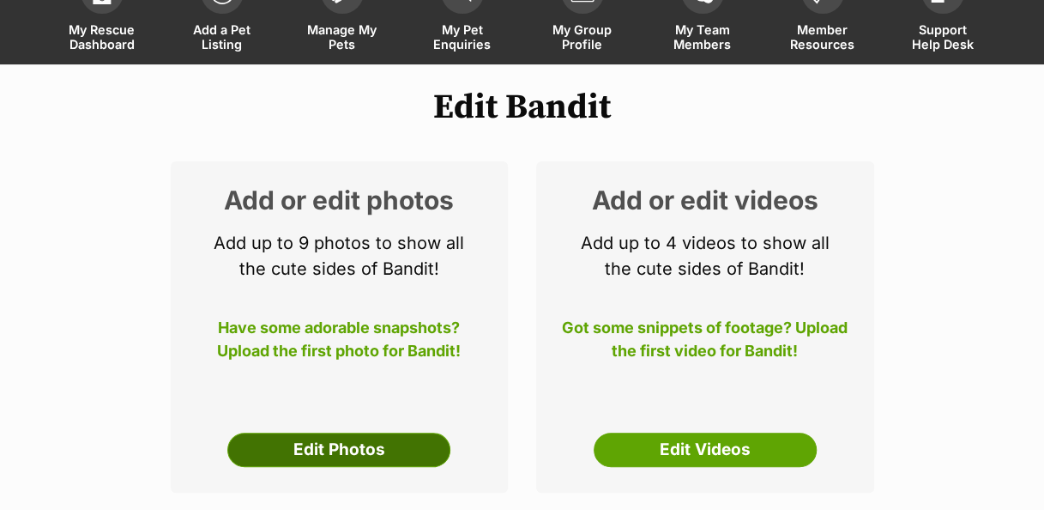
click at [416, 432] on link "Edit Photos" at bounding box center [338, 449] width 223 height 34
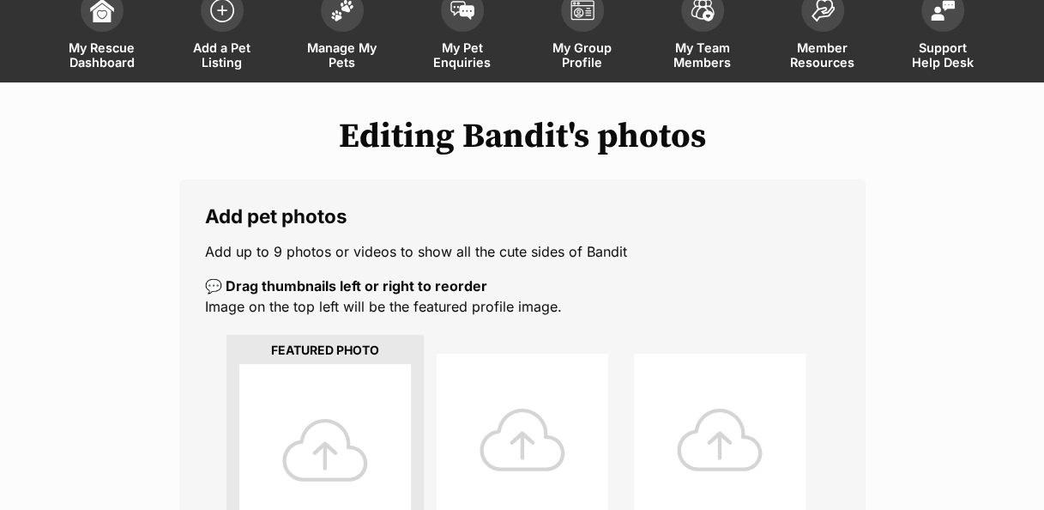
scroll to position [156, 0]
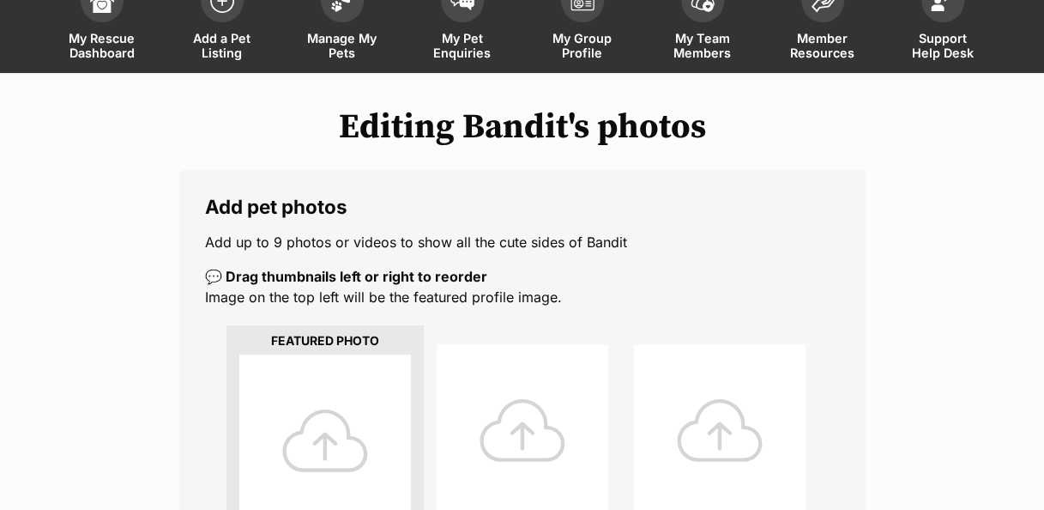
click at [339, 400] on div at bounding box center [325, 440] width 172 height 172
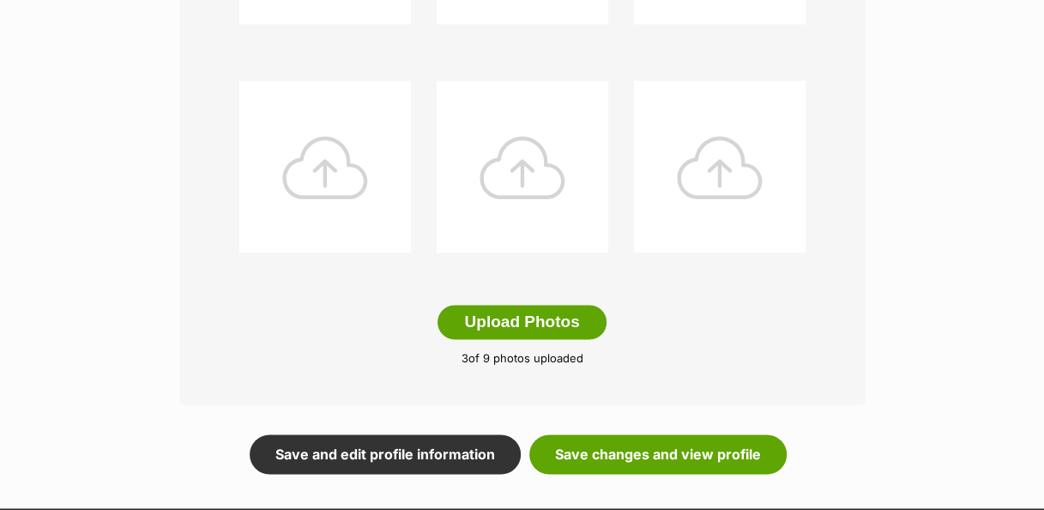
scroll to position [887, 0]
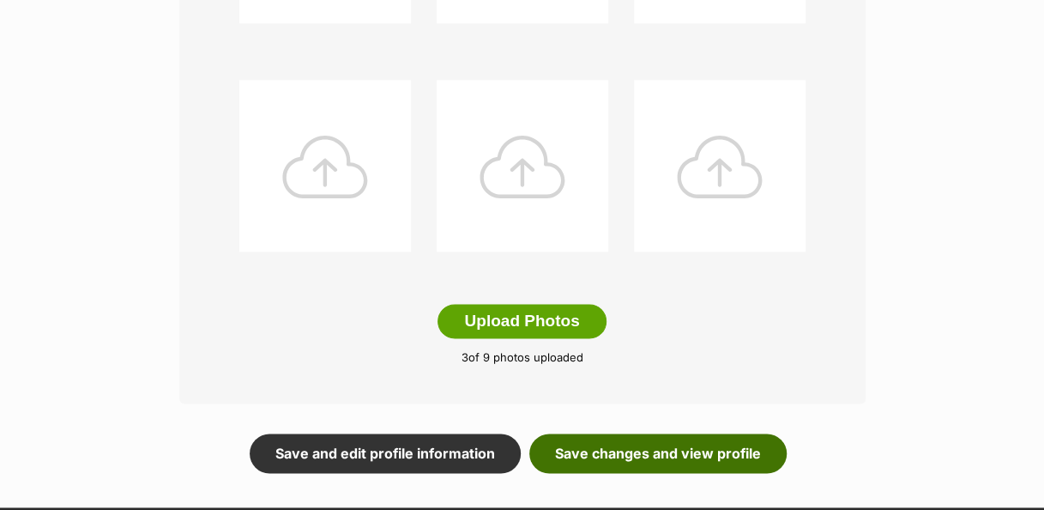
click at [750, 433] on link "Save changes and view profile" at bounding box center [657, 452] width 257 height 39
